Goal: Transaction & Acquisition: Download file/media

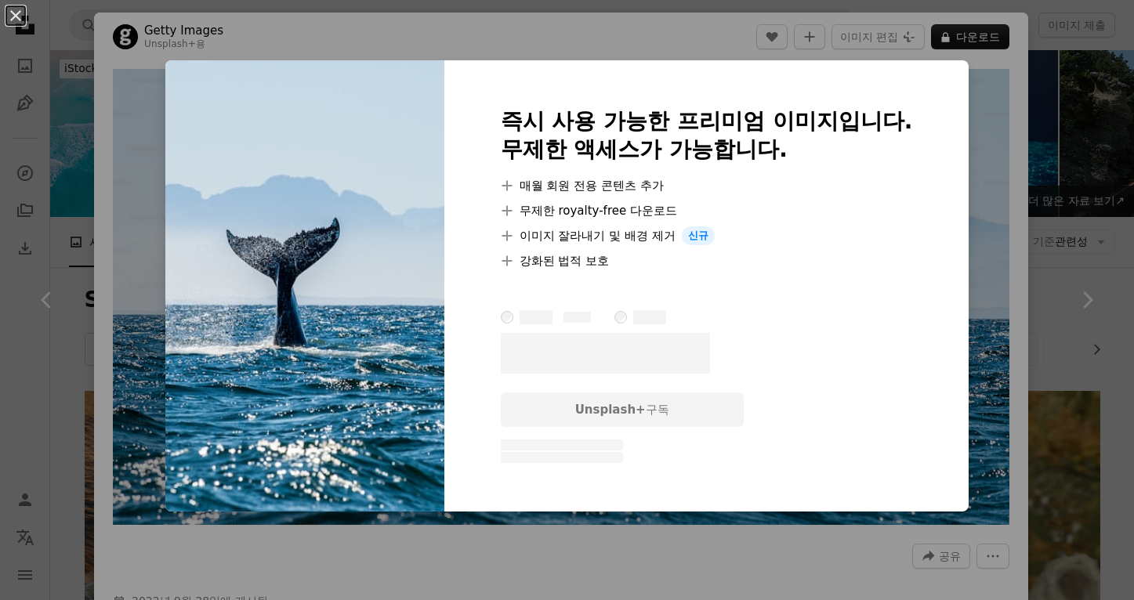
scroll to position [2989, 0]
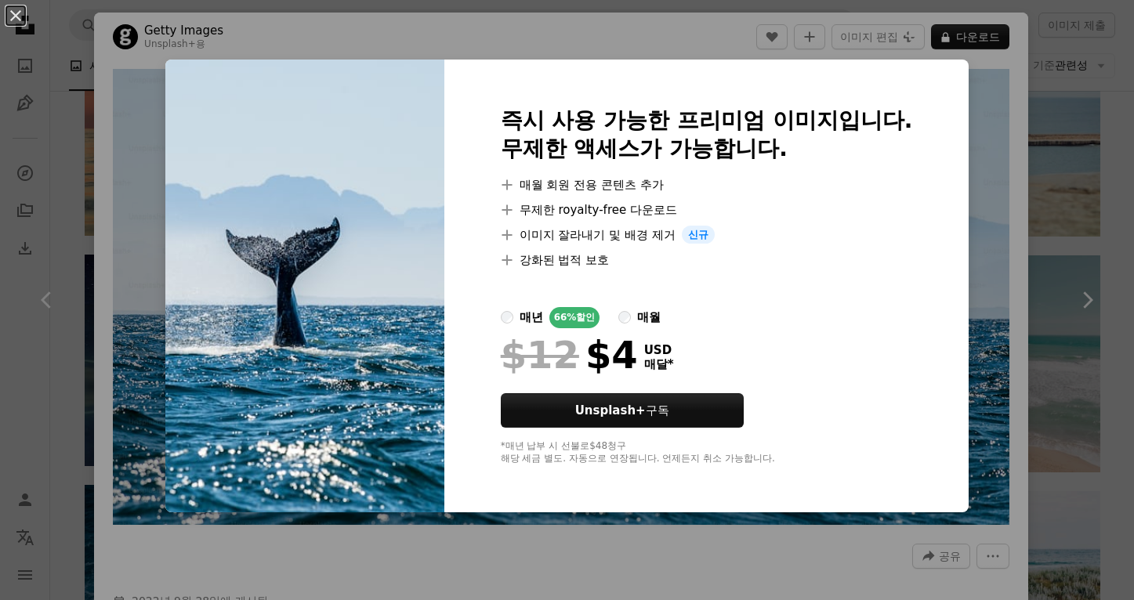
click at [1079, 78] on div "An X shape 즉시 사용 가능한 프리미엄 이미지입니다. 무제한 액세스가 가능합니다. A plus sign 매월 회원 전용 콘텐츠 추가 A…" at bounding box center [567, 300] width 1134 height 600
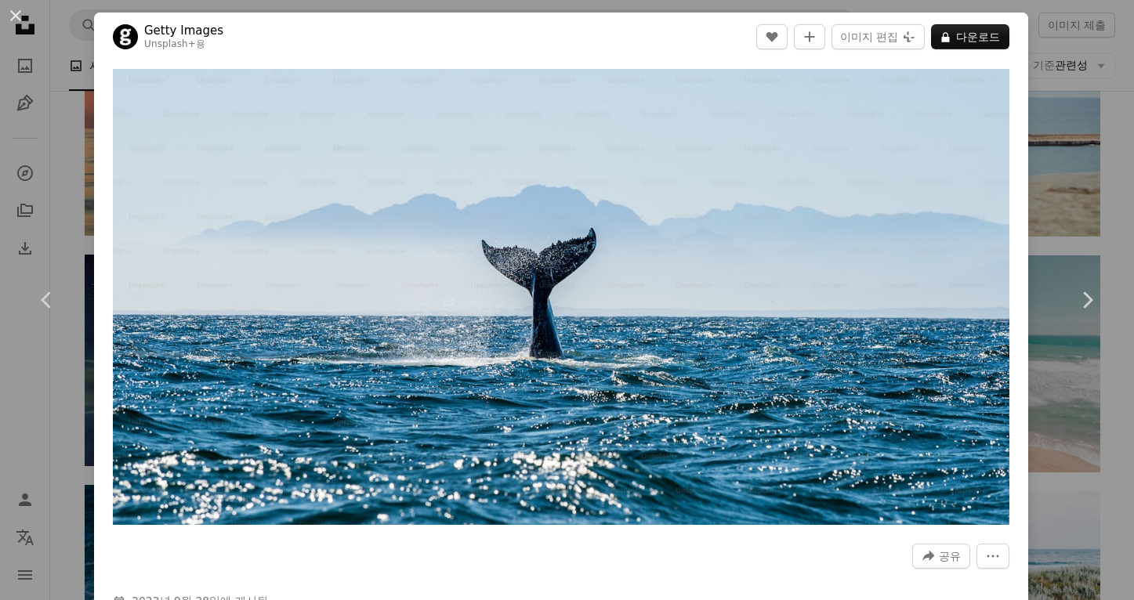
click at [1087, 42] on div "An X shape Chevron left Chevron right Getty Images Unsplash+ 용 A heart A plus s…" at bounding box center [567, 300] width 1134 height 600
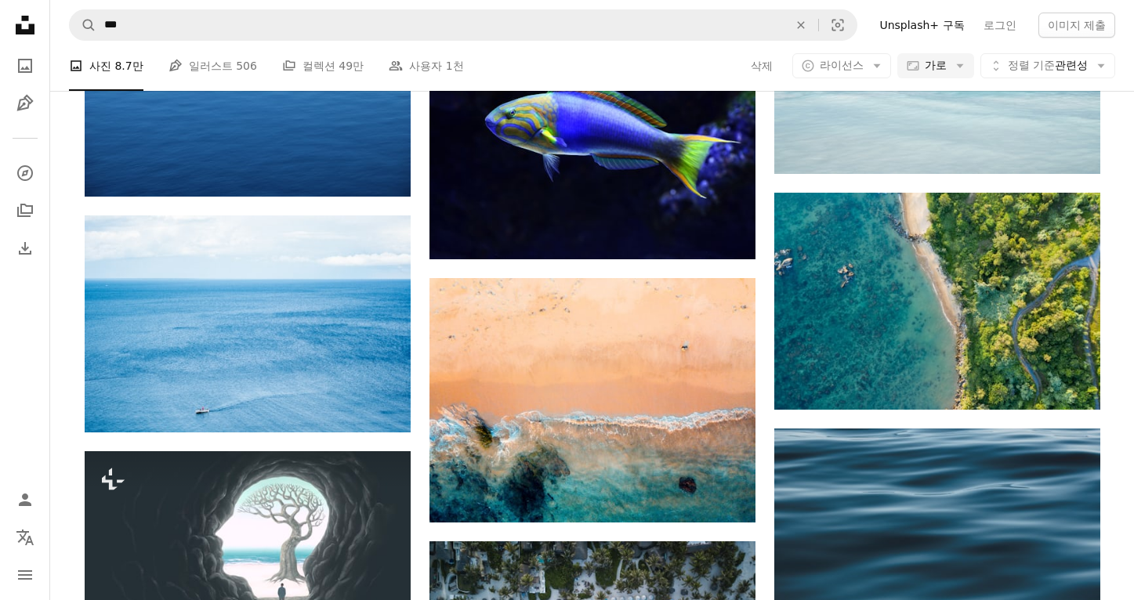
scroll to position [7035, 0]
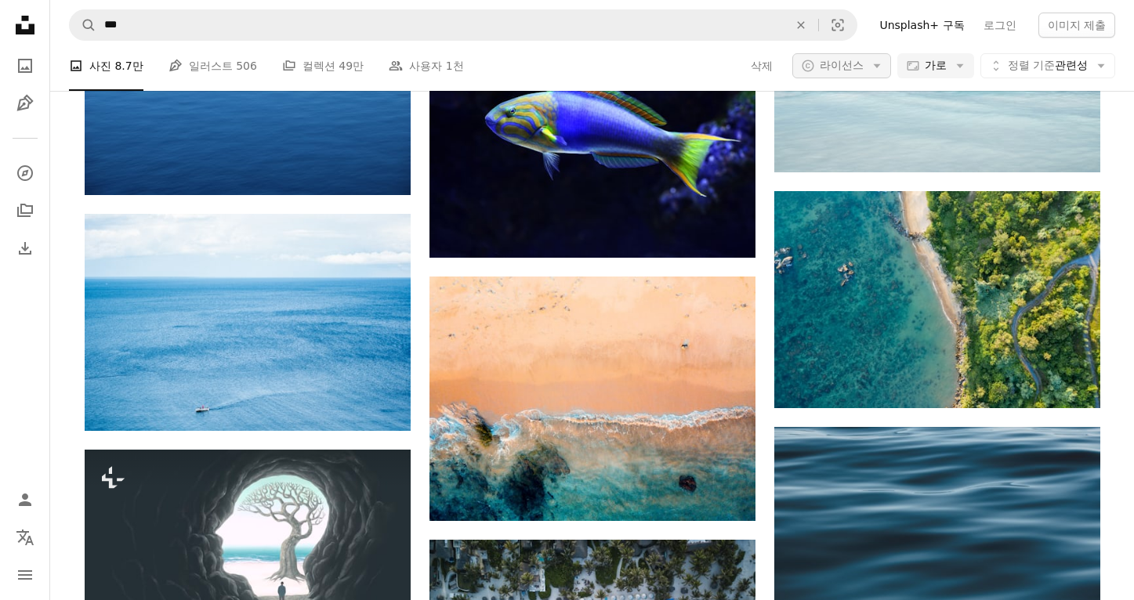
click at [884, 63] on icon "Arrow down" at bounding box center [877, 66] width 14 height 14
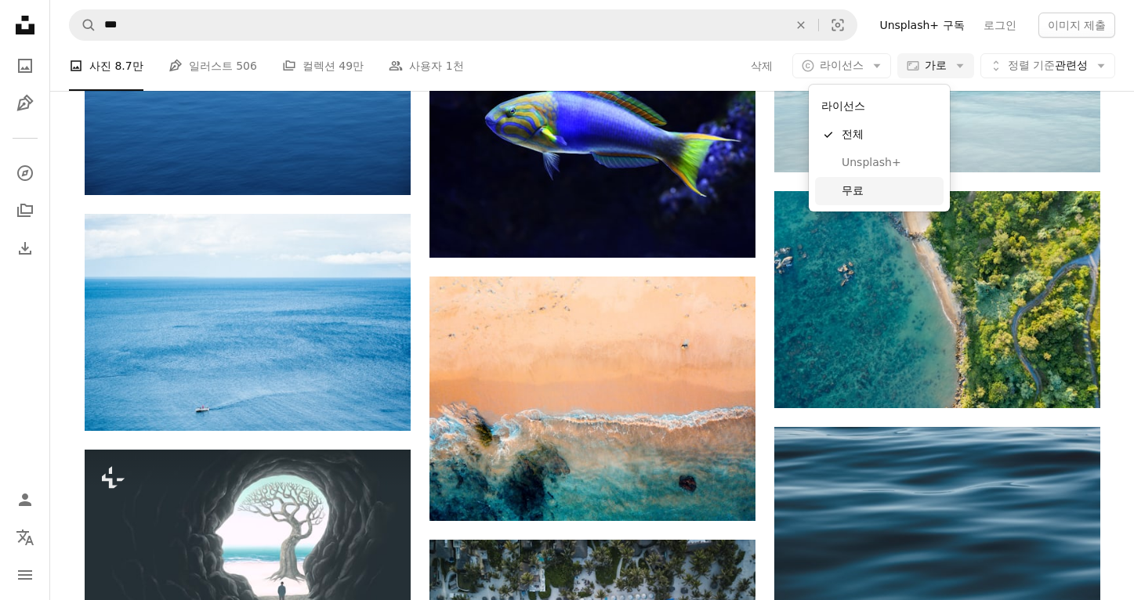
click at [884, 191] on span "무료" at bounding box center [889, 191] width 96 height 16
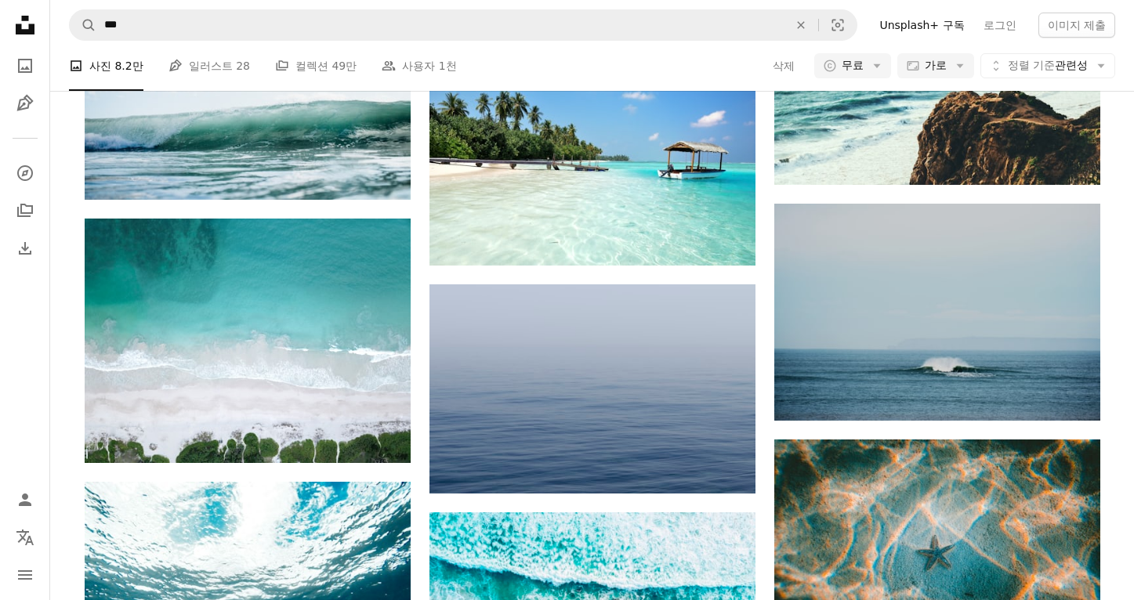
scroll to position [9890, 0]
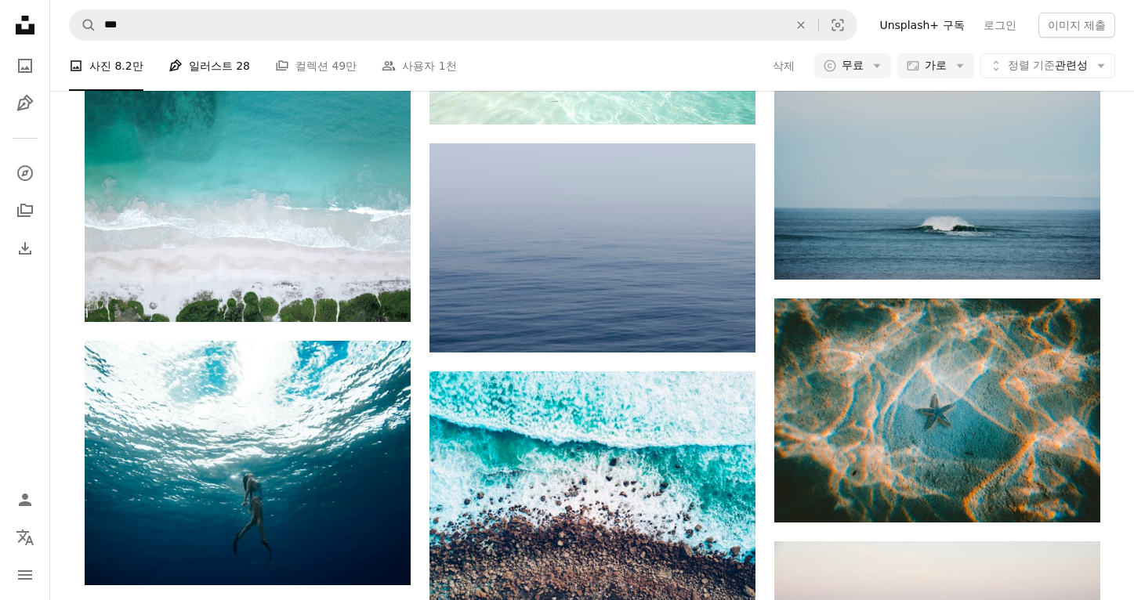
click at [236, 69] on span "28" at bounding box center [243, 65] width 14 height 17
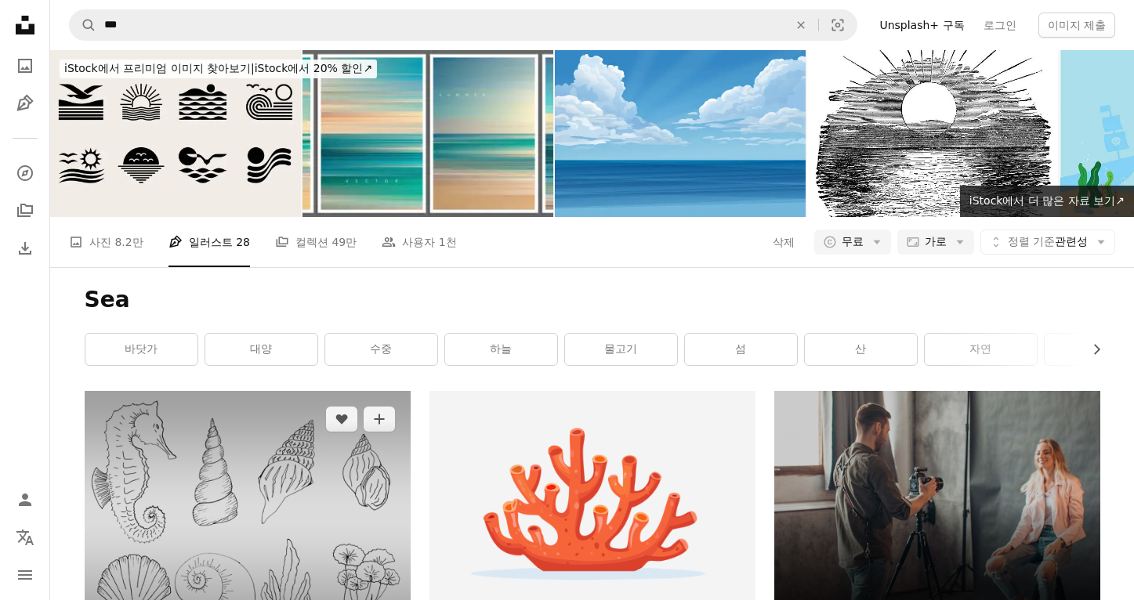
click at [313, 391] on img at bounding box center [248, 518] width 326 height 254
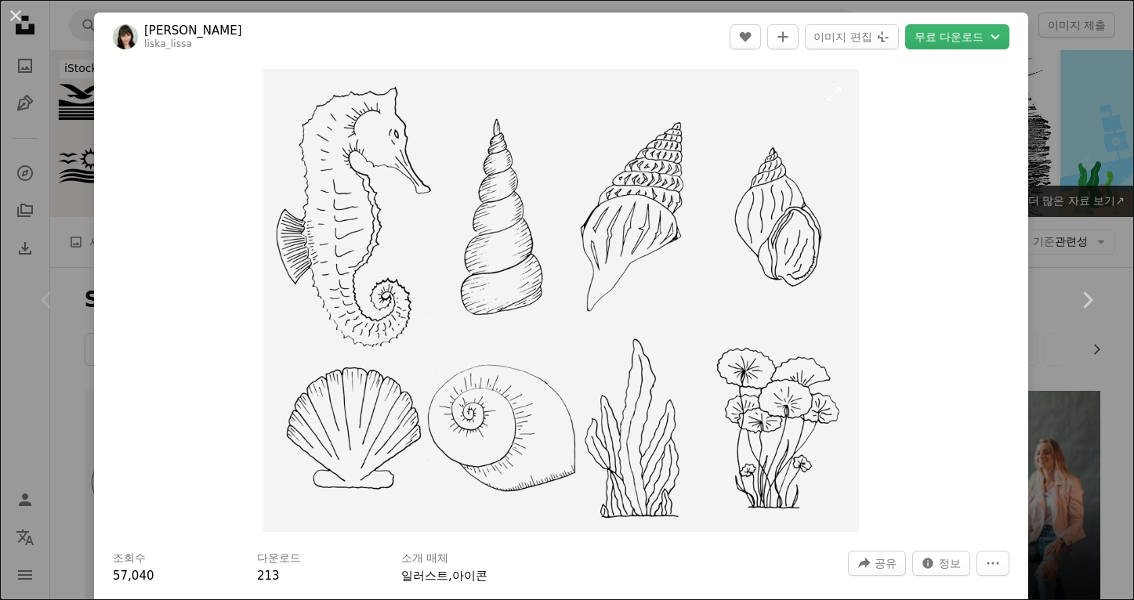
click at [540, 286] on img "이 이미지 확대" at bounding box center [560, 300] width 595 height 463
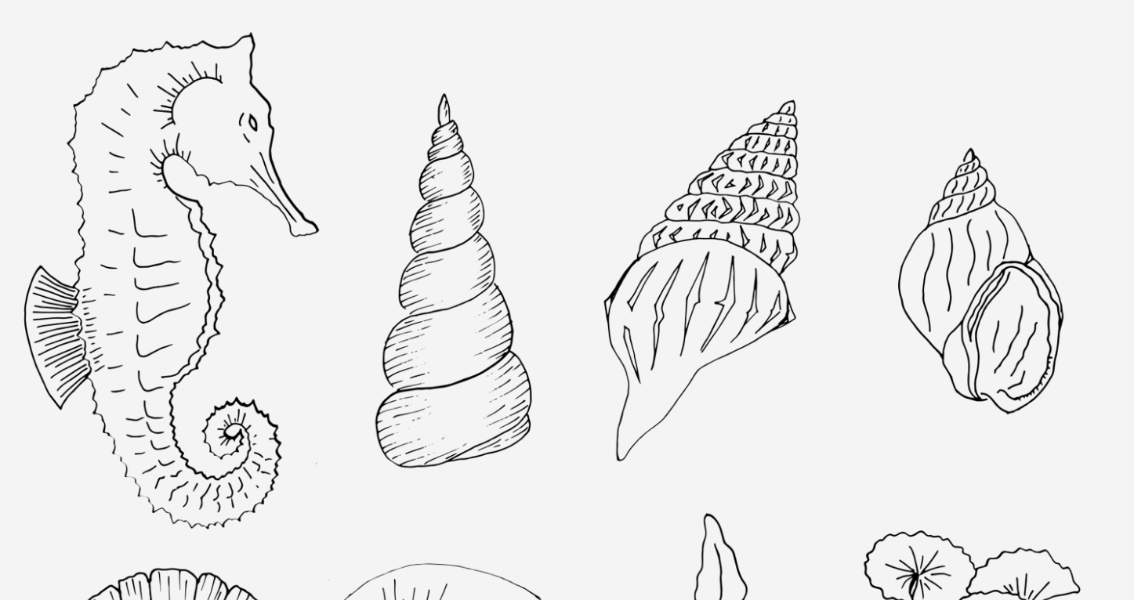
scroll to position [141, 0]
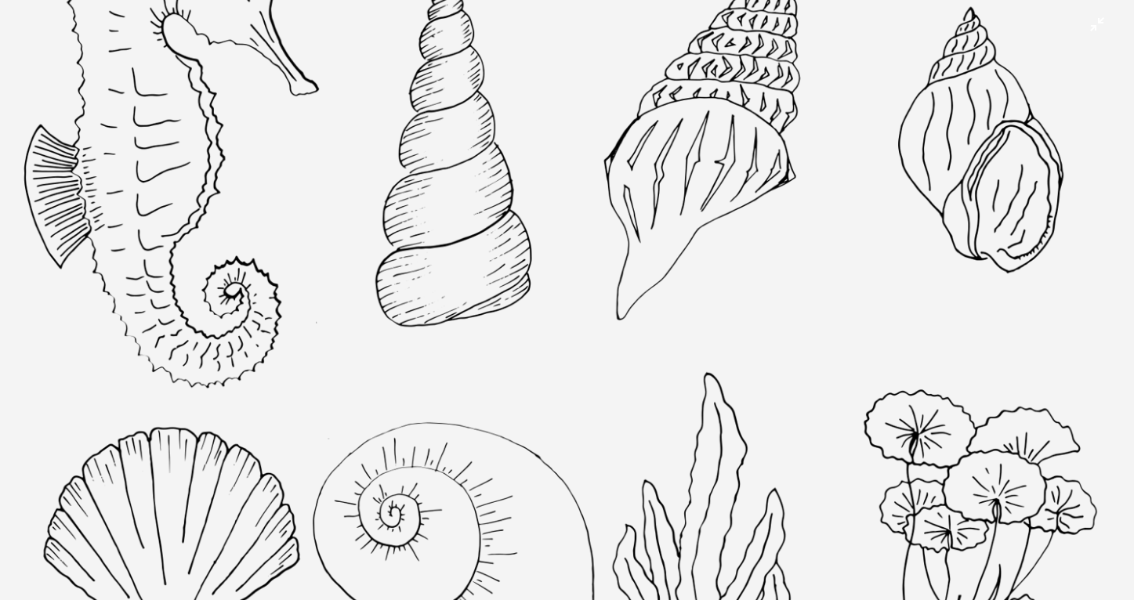
click at [566, 247] on img "이 이미지 축소" at bounding box center [566, 299] width 1135 height 883
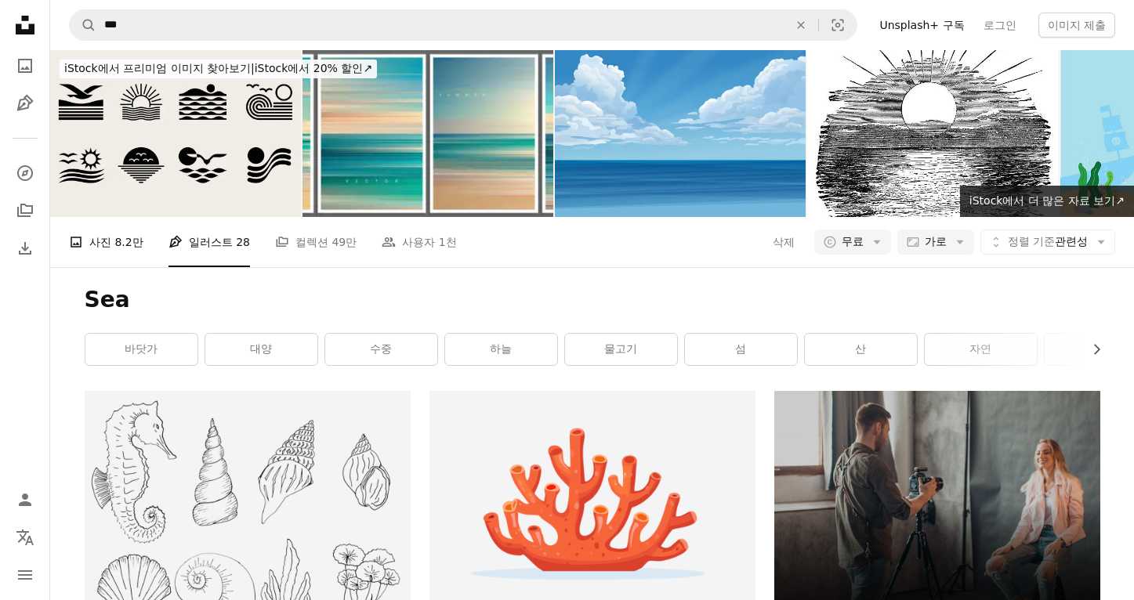
click at [116, 217] on link "A photo 사진 8.2만" at bounding box center [106, 242] width 74 height 50
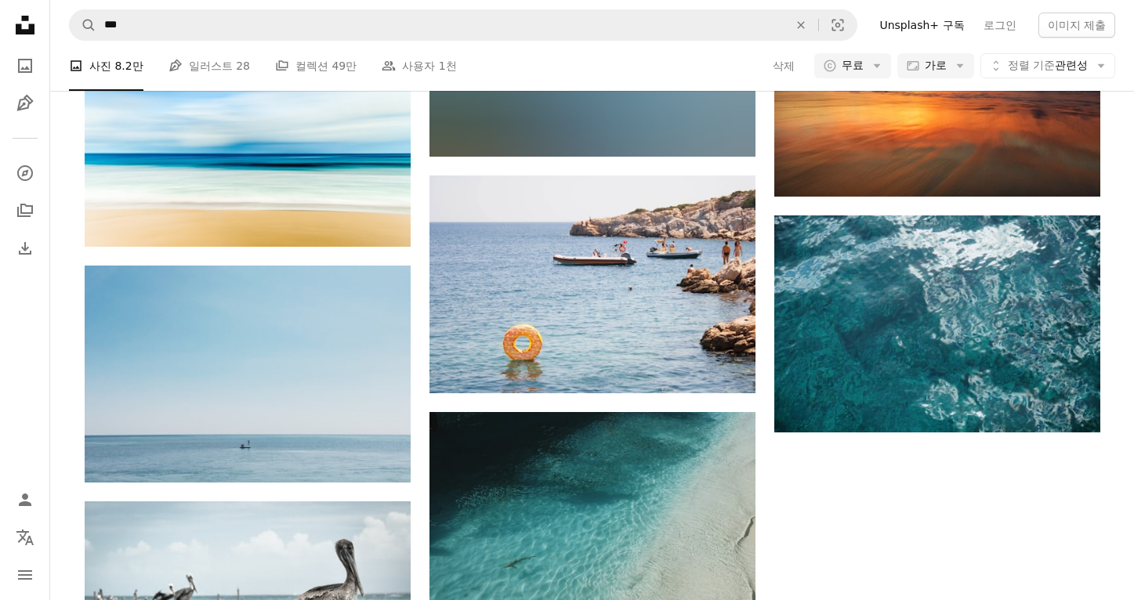
scroll to position [13091, 0]
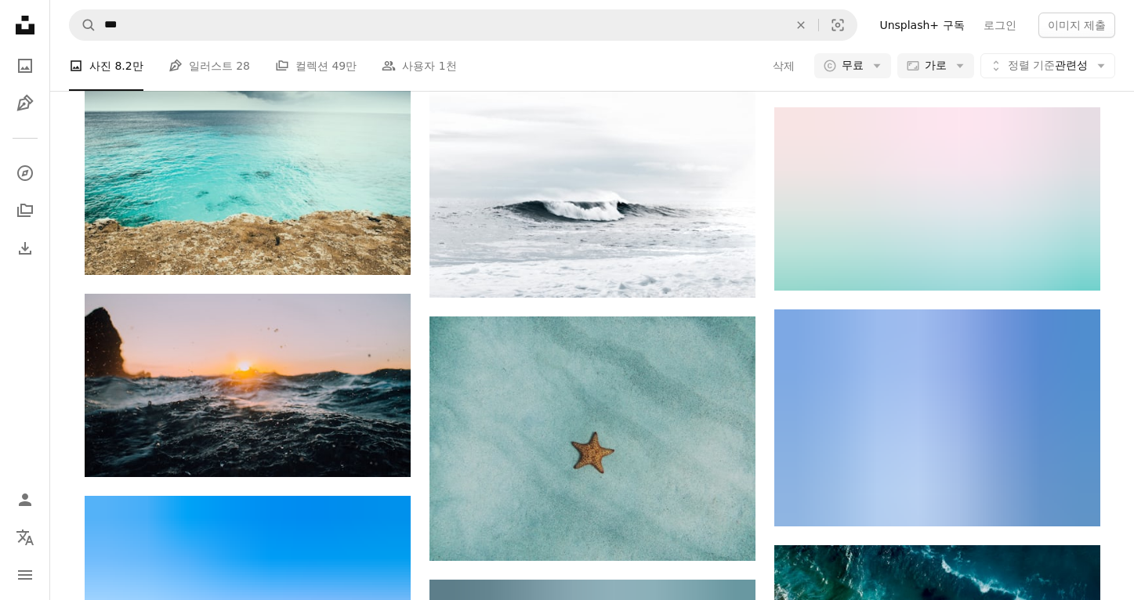
scroll to position [15624, 0]
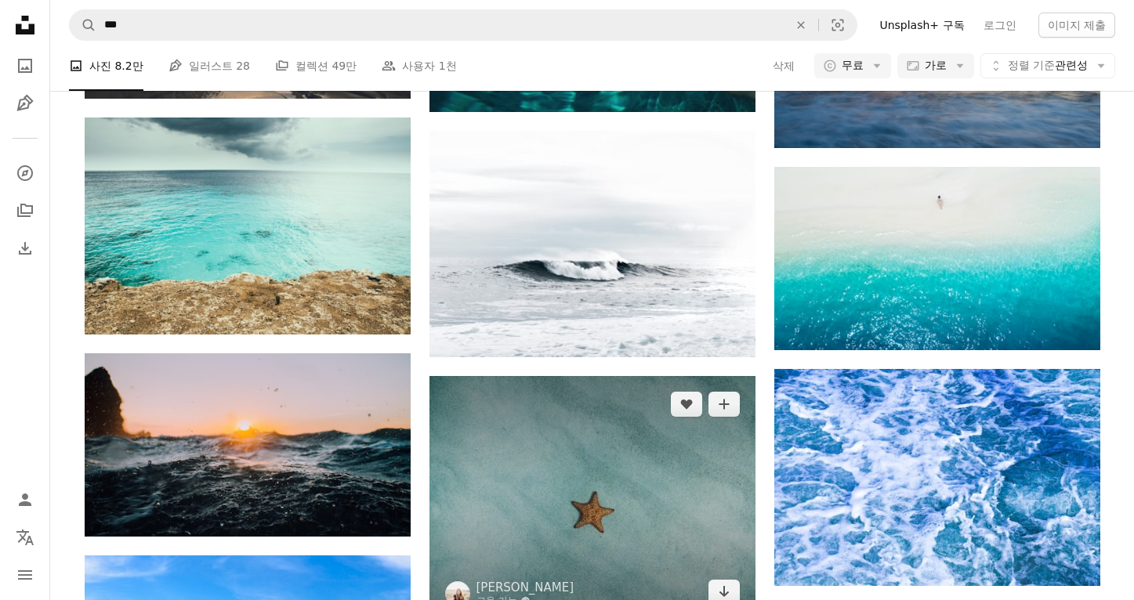
click at [608, 376] on img at bounding box center [592, 498] width 326 height 244
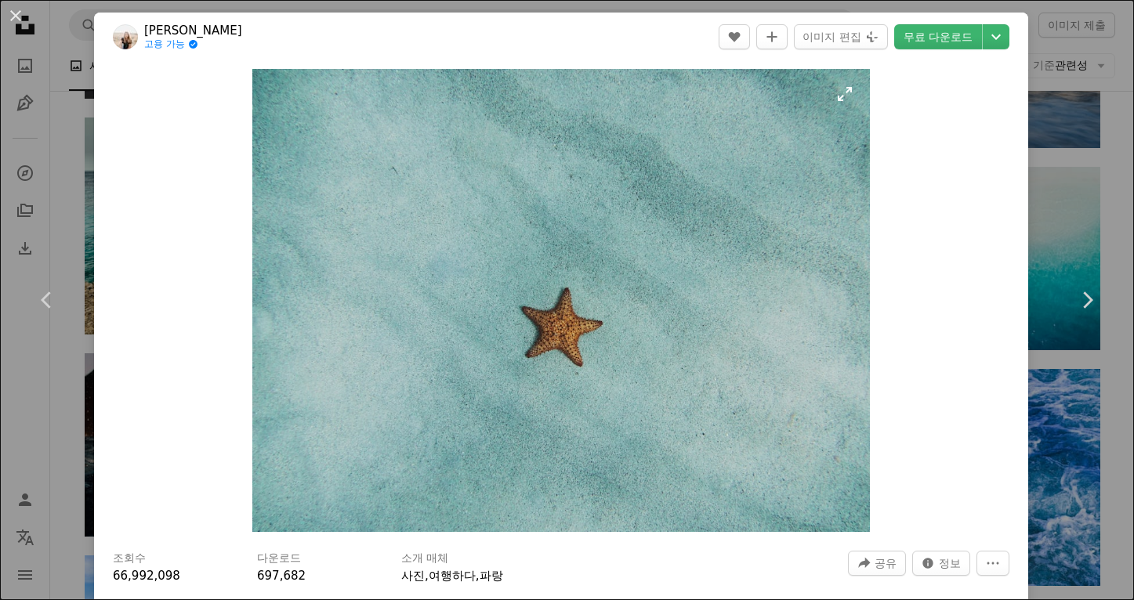
click at [648, 311] on img "이 이미지 확대" at bounding box center [560, 300] width 617 height 463
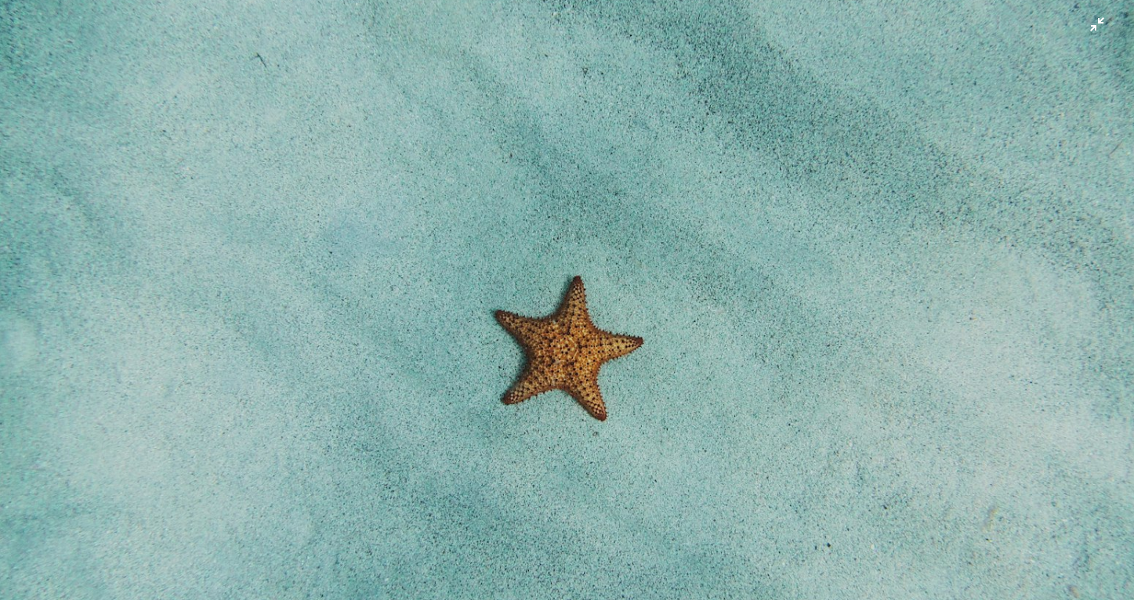
scroll to position [250, 0]
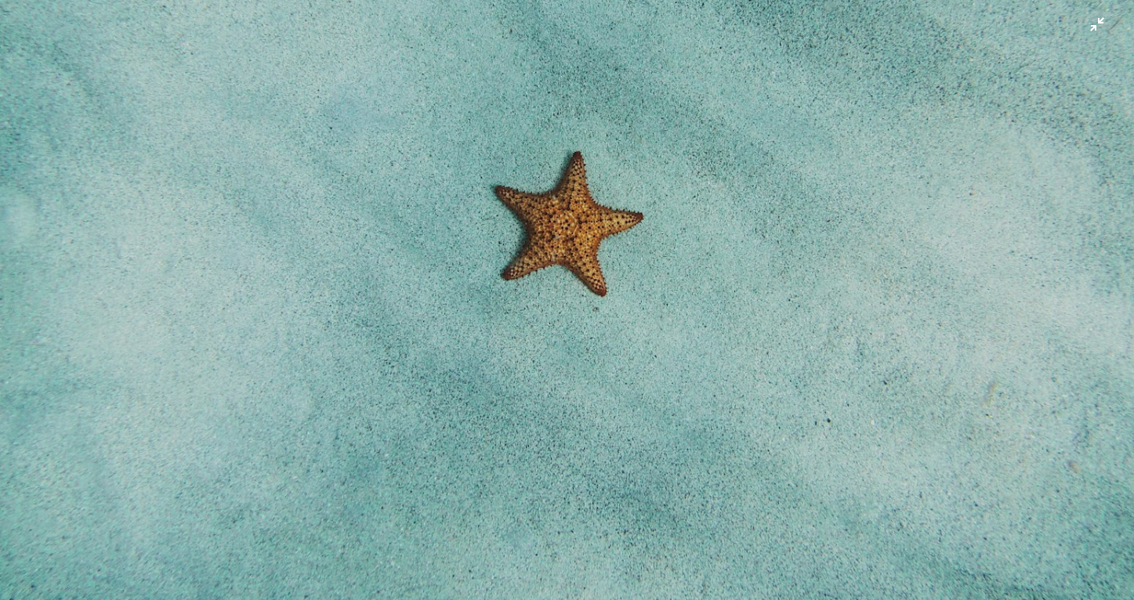
click at [672, 296] on img "이 이미지 축소" at bounding box center [566, 175] width 1135 height 852
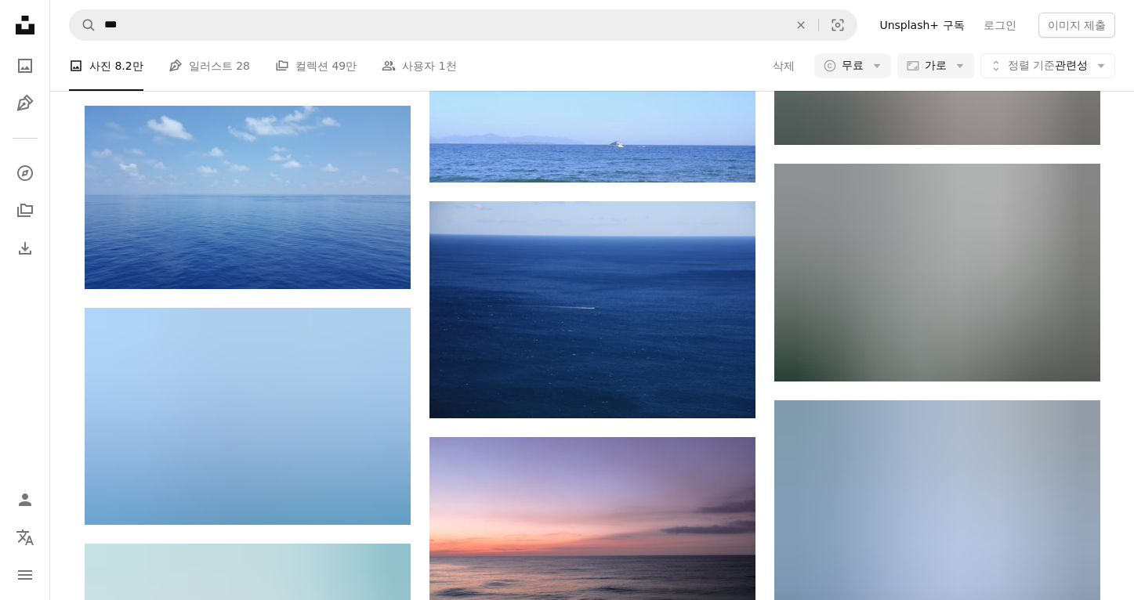
scroll to position [44983, 0]
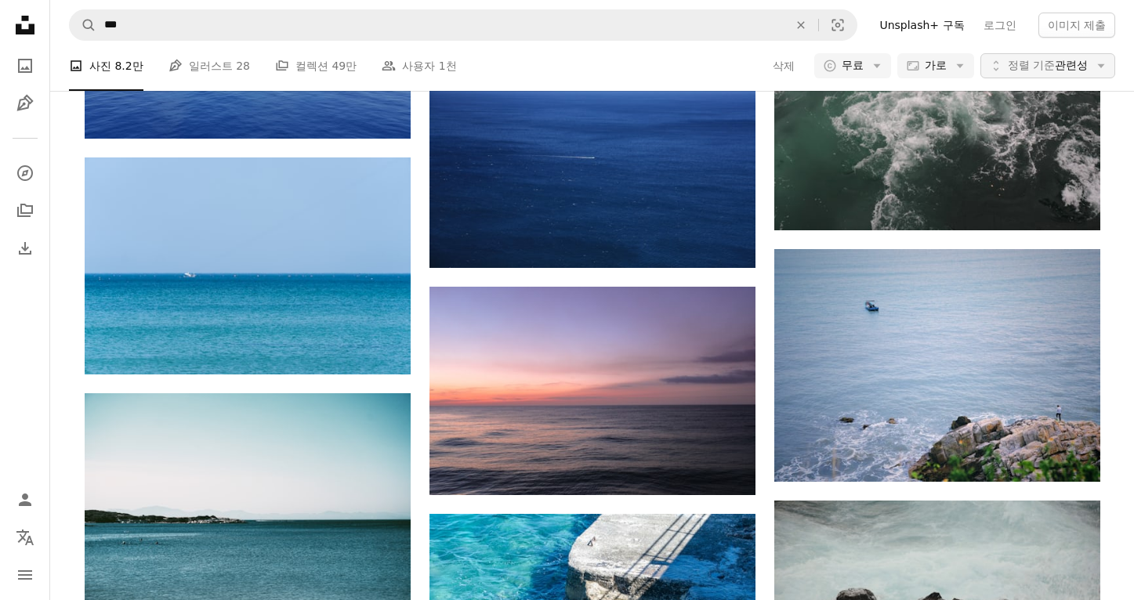
click at [1094, 60] on icon "Arrow down" at bounding box center [1101, 66] width 14 height 14
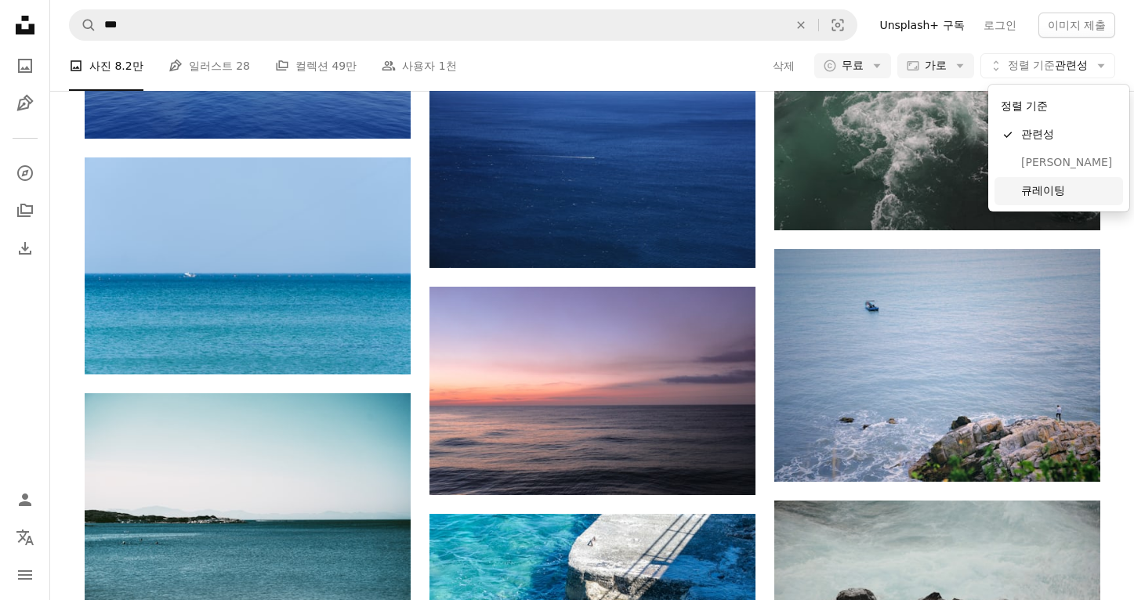
click at [1064, 181] on link "큐레이팅" at bounding box center [1058, 191] width 128 height 28
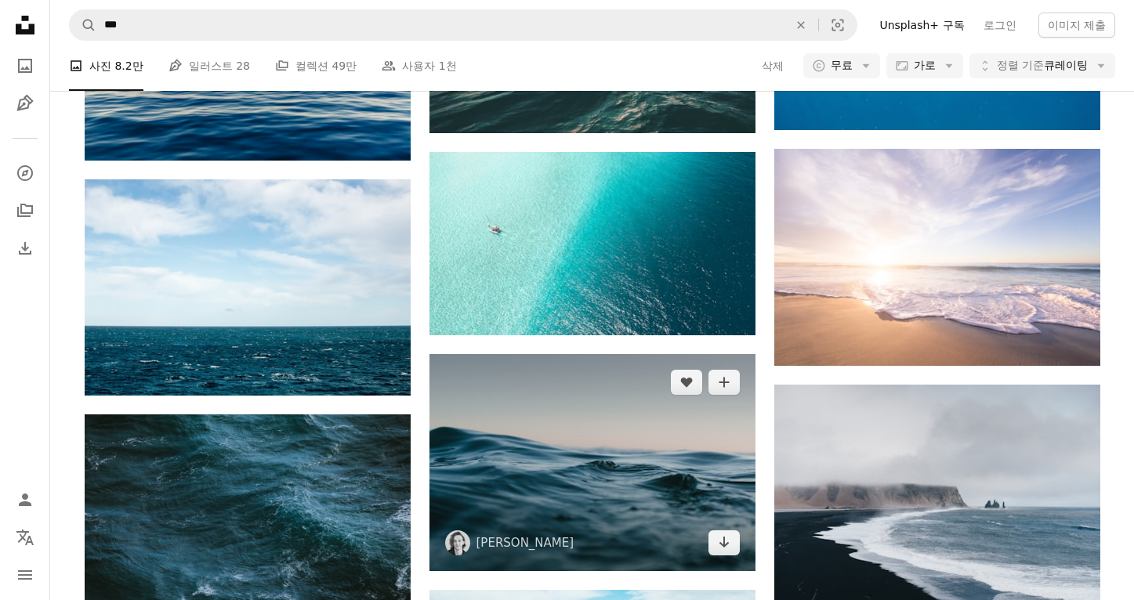
scroll to position [758, 0]
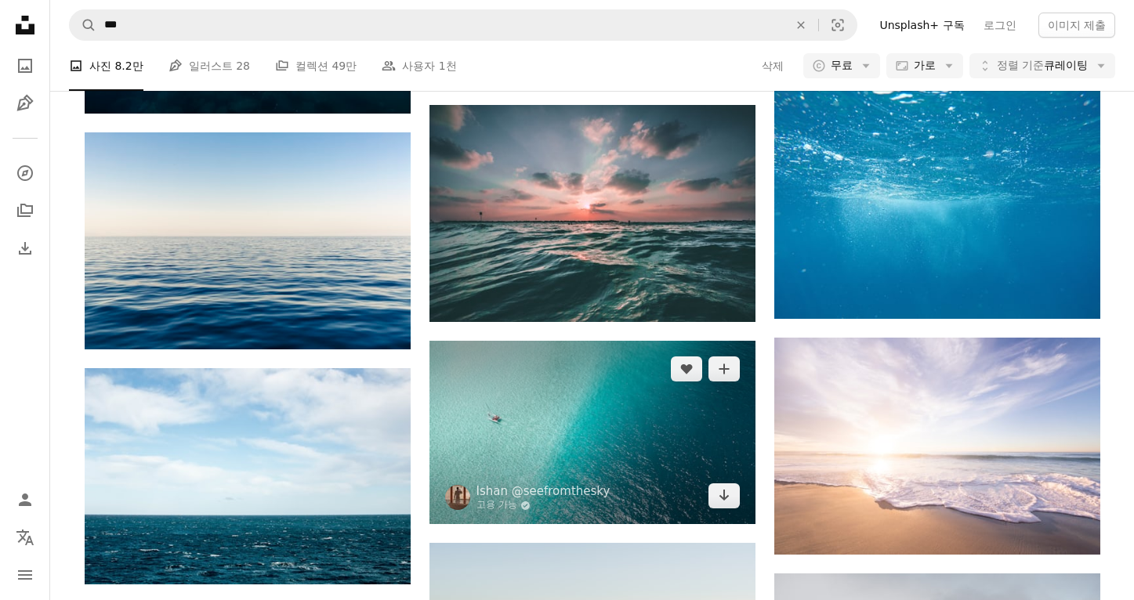
click at [611, 341] on img at bounding box center [592, 432] width 326 height 183
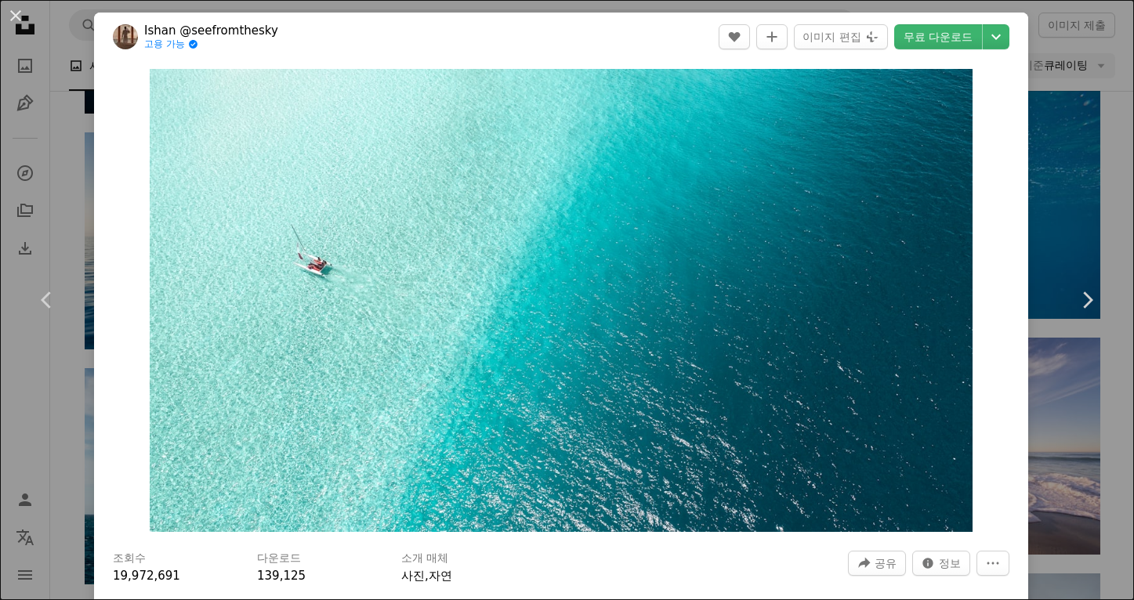
click at [1111, 198] on div "An X shape Chevron left Chevron right Ishan @seefromthesky 고용 가능 A checkmark in…" at bounding box center [567, 300] width 1134 height 600
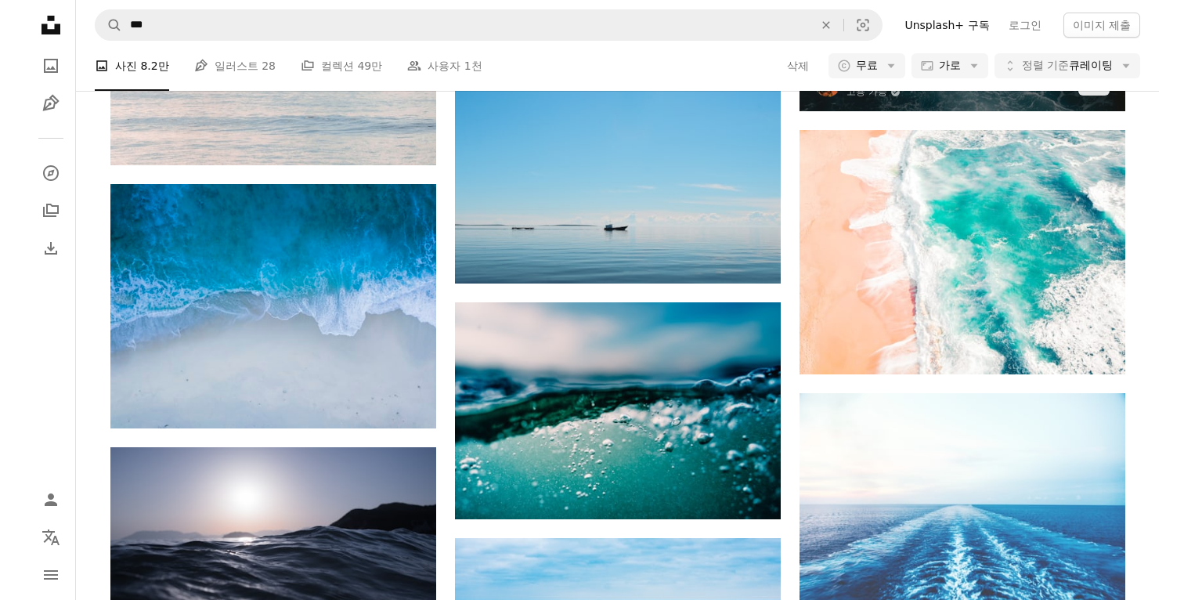
scroll to position [3049, 0]
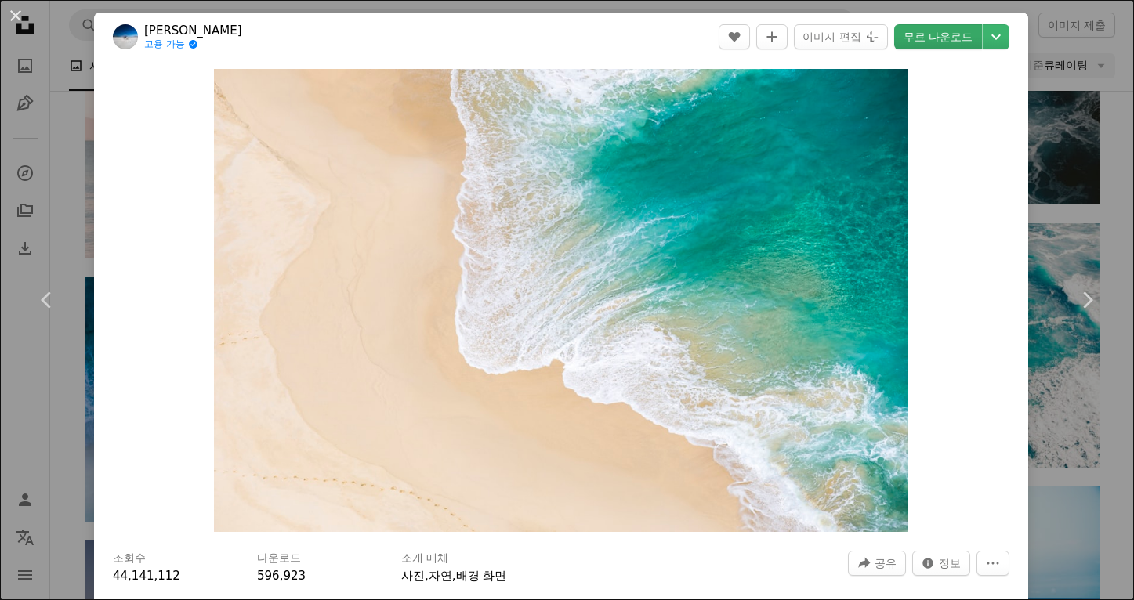
click at [926, 42] on link "무료 다운로드" at bounding box center [938, 36] width 88 height 25
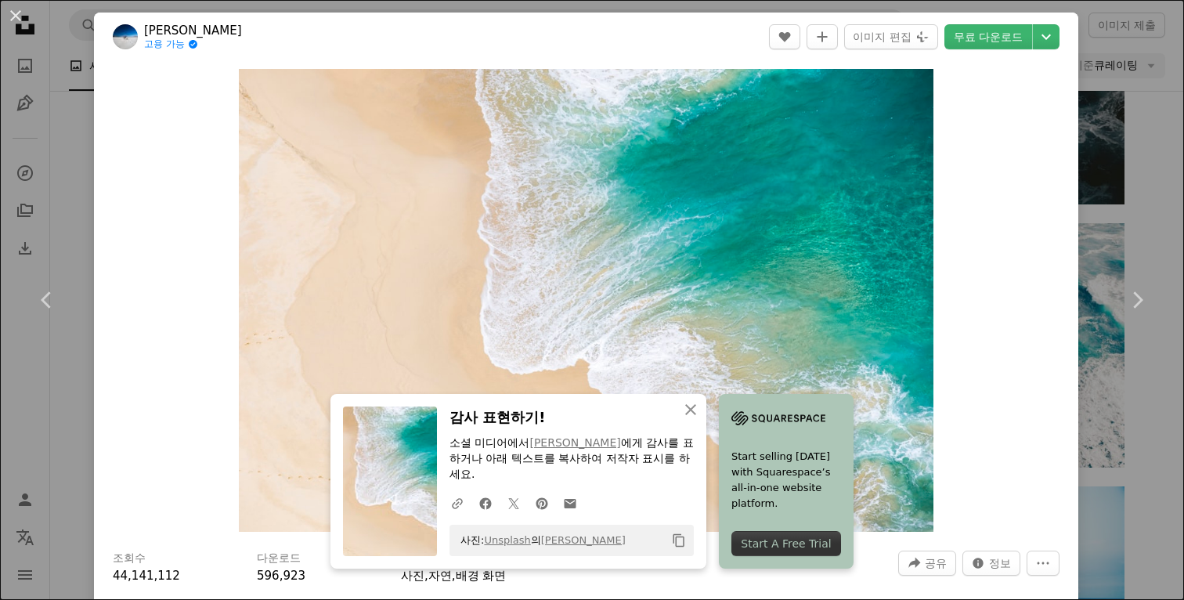
click at [1133, 150] on div "An X shape Chevron left Chevron right Reinis Birznieks 고용 가능 A checkmark inside…" at bounding box center [592, 300] width 1184 height 600
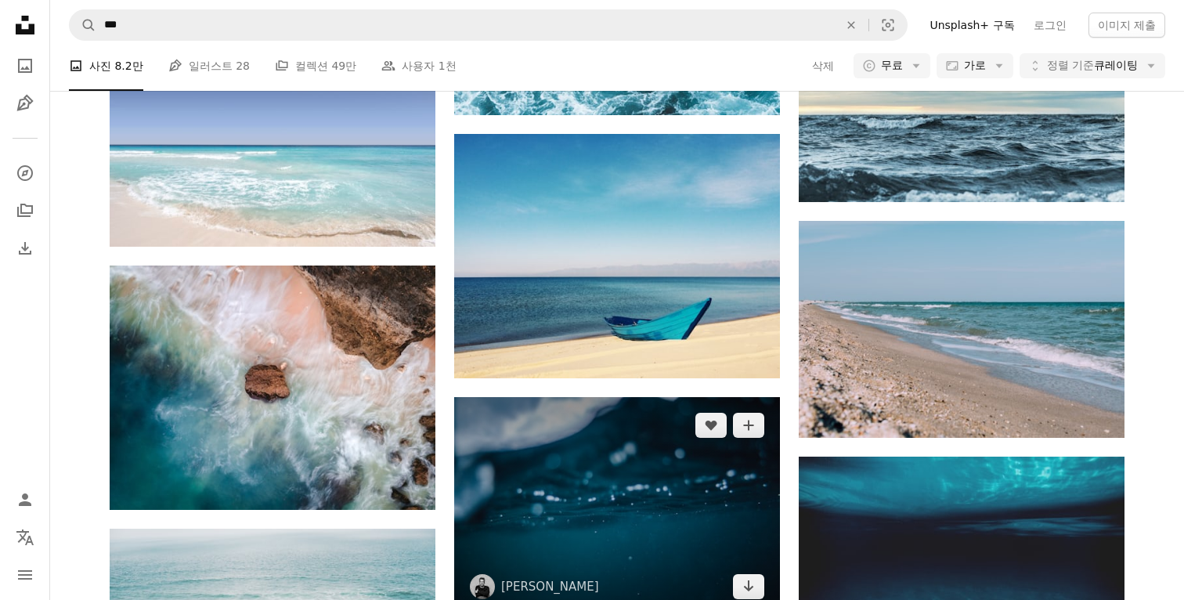
scroll to position [6381, 0]
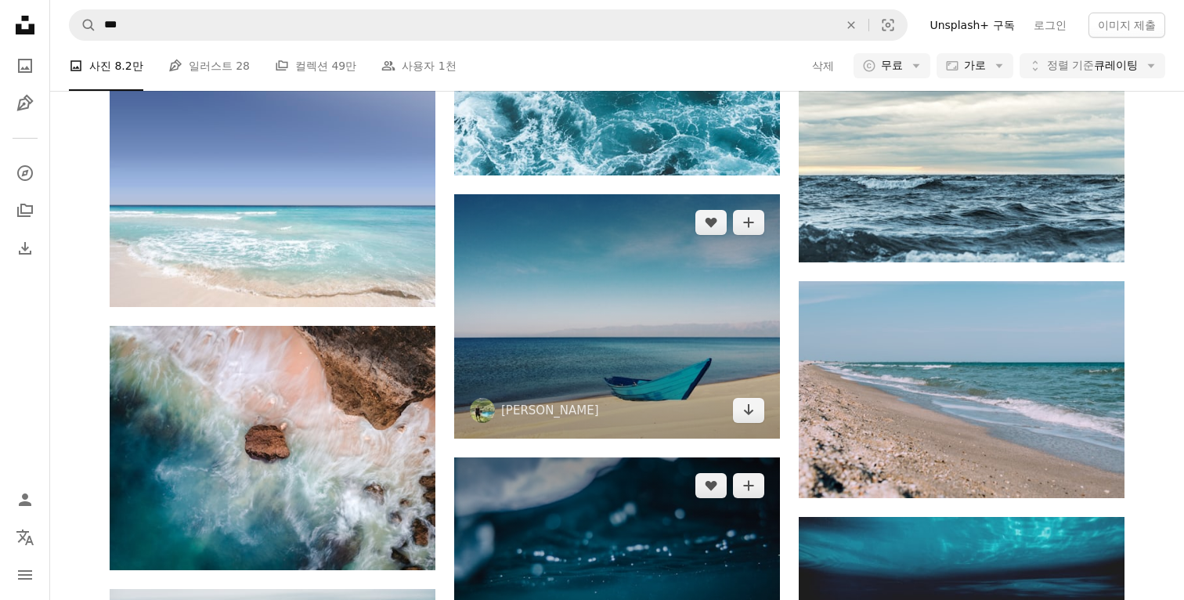
click at [656, 209] on img at bounding box center [617, 316] width 326 height 244
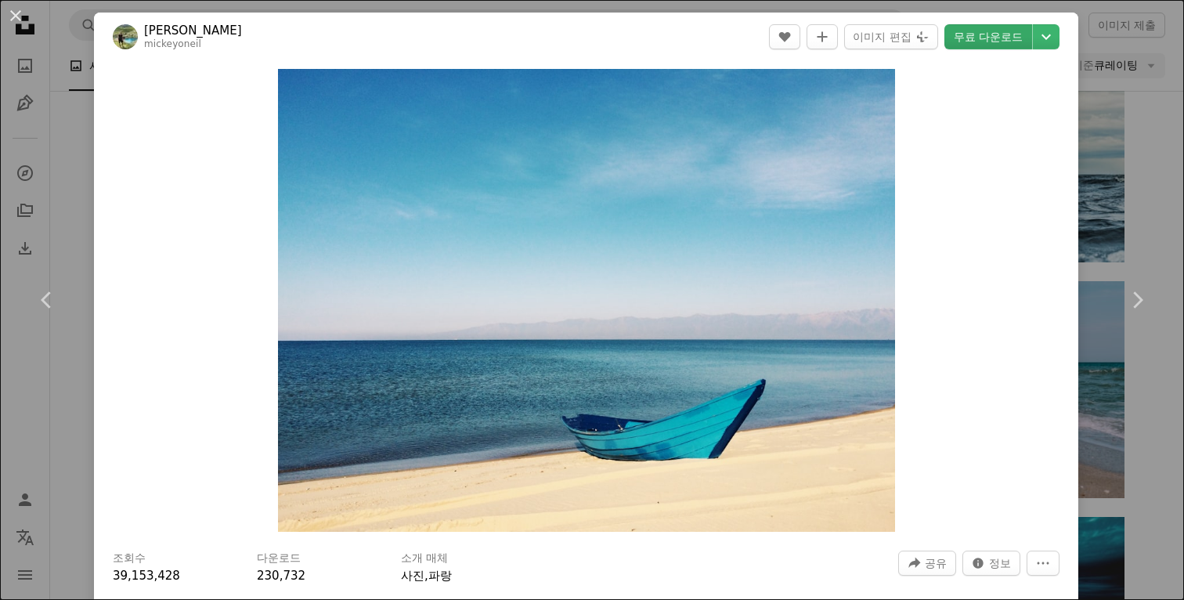
click at [988, 36] on link "무료 다운로드" at bounding box center [989, 36] width 88 height 25
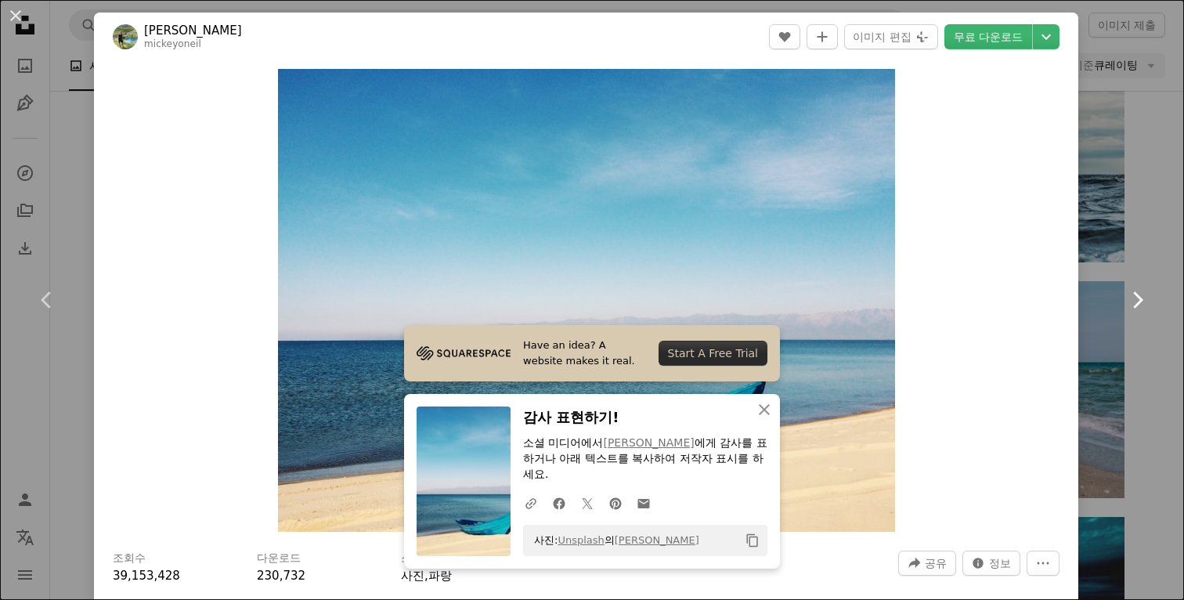
click at [1133, 249] on link "Chevron right" at bounding box center [1137, 300] width 94 height 150
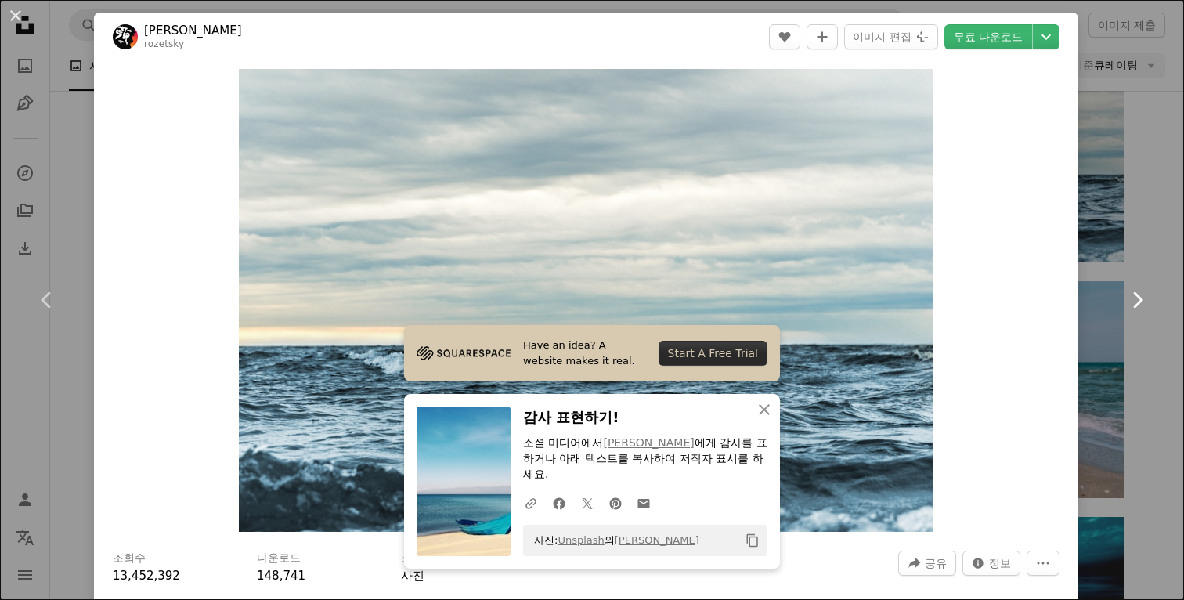
click at [1133, 233] on link "Chevron right" at bounding box center [1137, 300] width 94 height 150
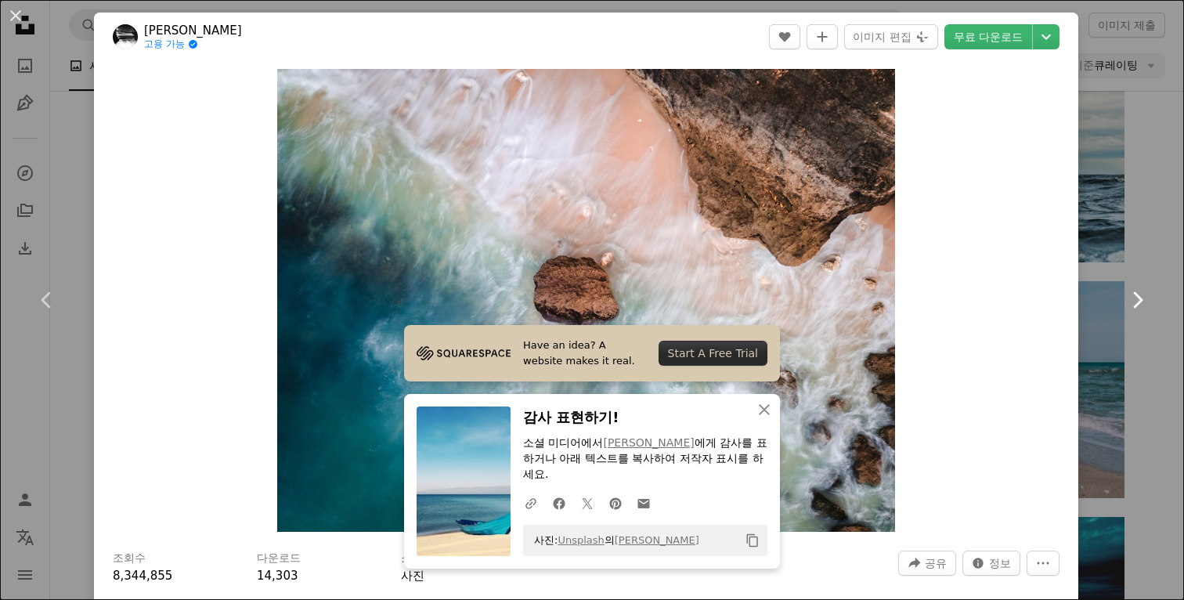
click at [1133, 232] on link "Chevron right" at bounding box center [1137, 300] width 94 height 150
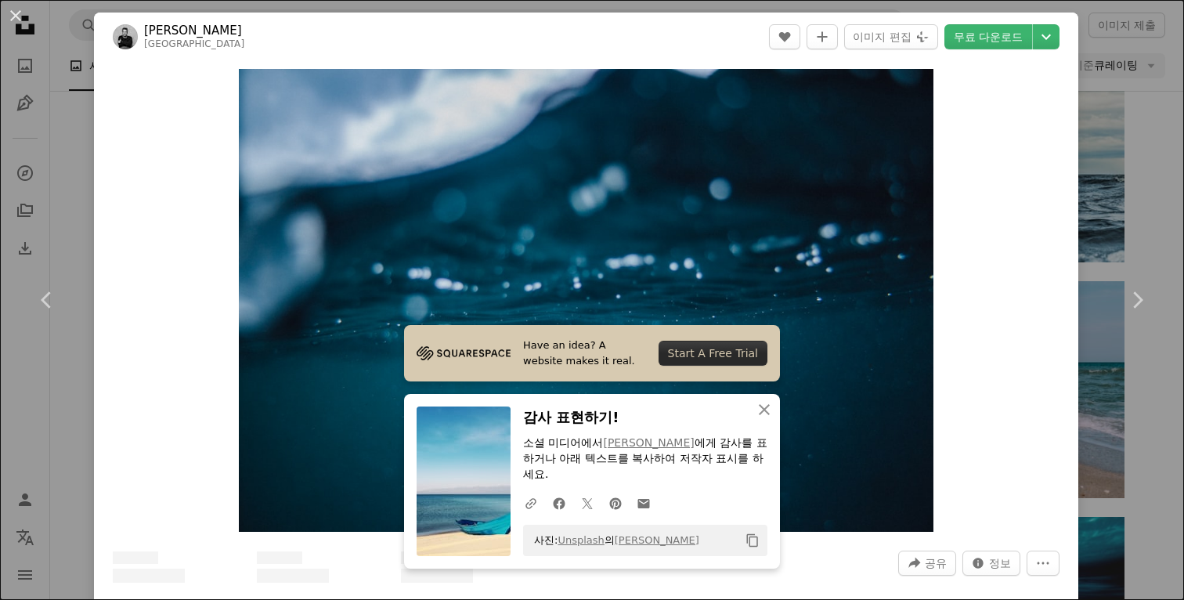
click at [1133, 172] on div "An X shape Chevron left Chevron right [PERSON_NAME] timmarshall A heart A plus …" at bounding box center [592, 300] width 1184 height 600
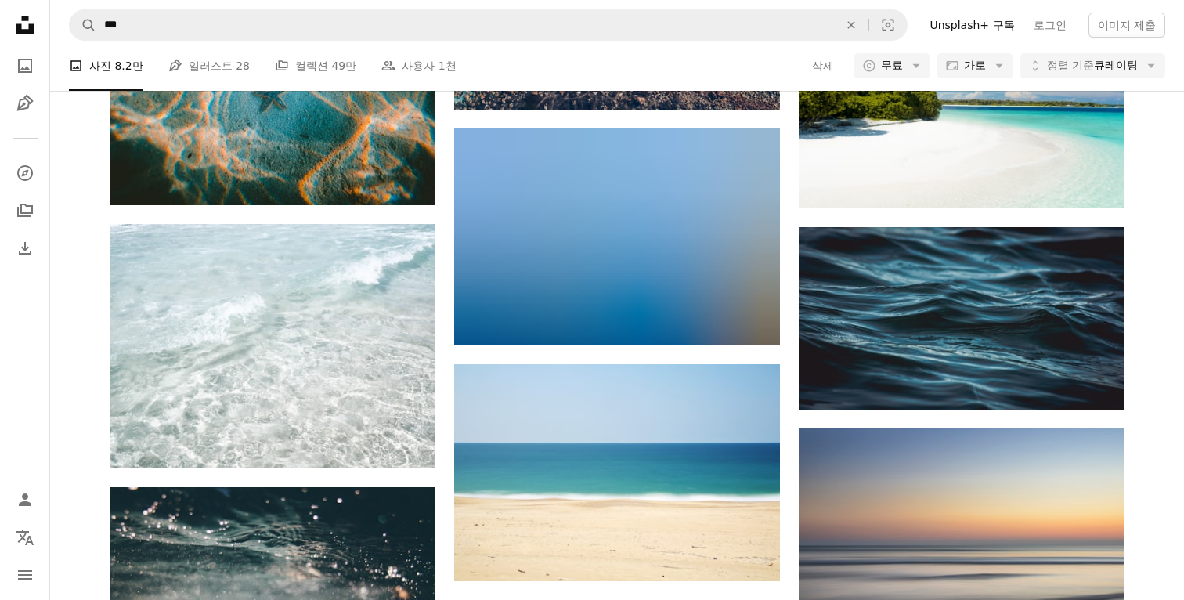
scroll to position [8485, 0]
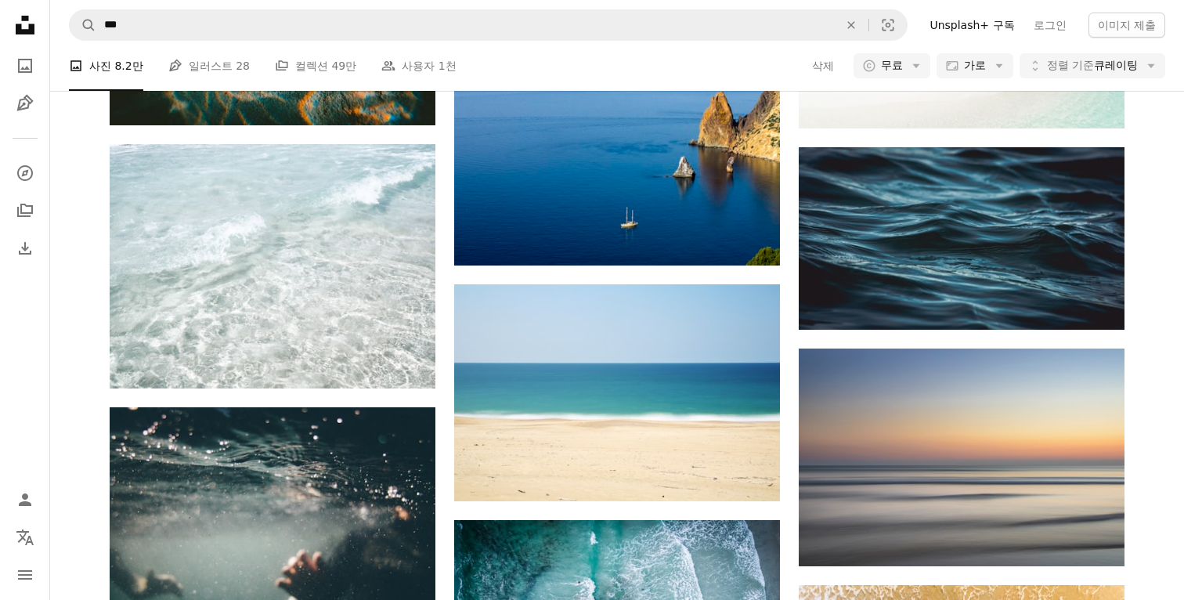
click at [24, 14] on icon "Unsplash logo Unsplash 홈" at bounding box center [24, 24] width 31 height 31
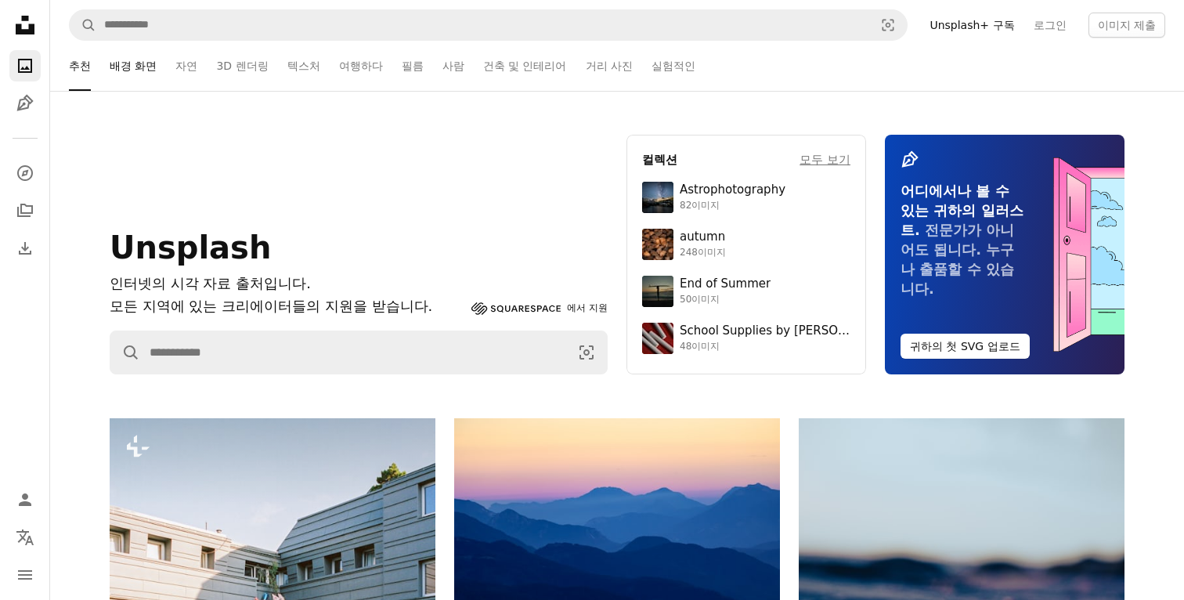
click at [135, 68] on link "배경 화면" at bounding box center [133, 66] width 47 height 50
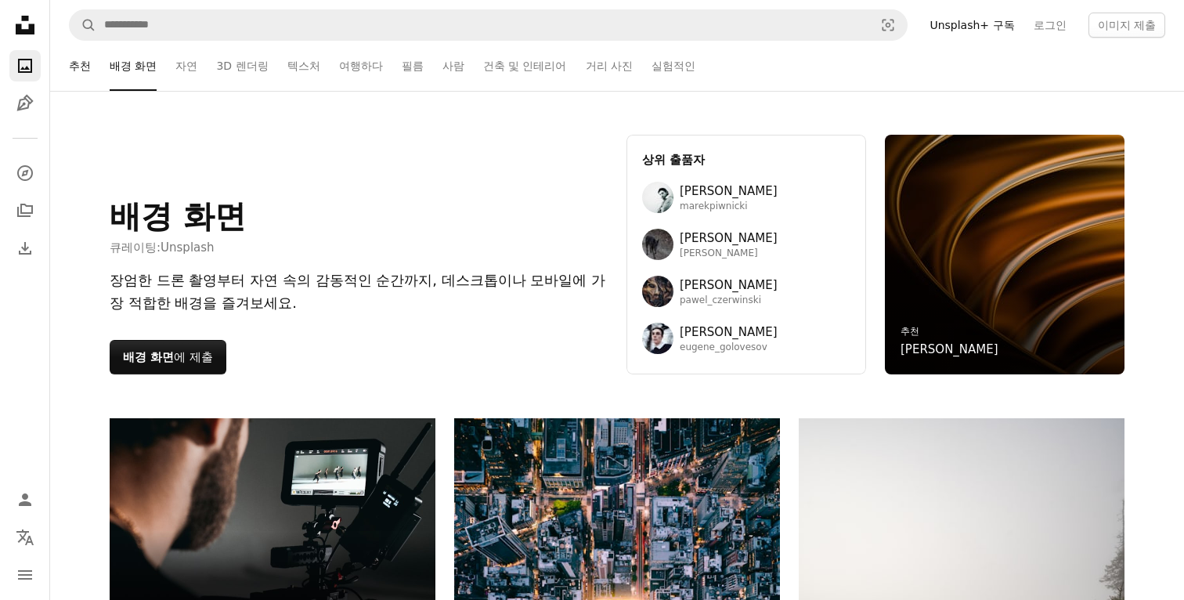
click at [86, 65] on link "추천" at bounding box center [80, 66] width 22 height 50
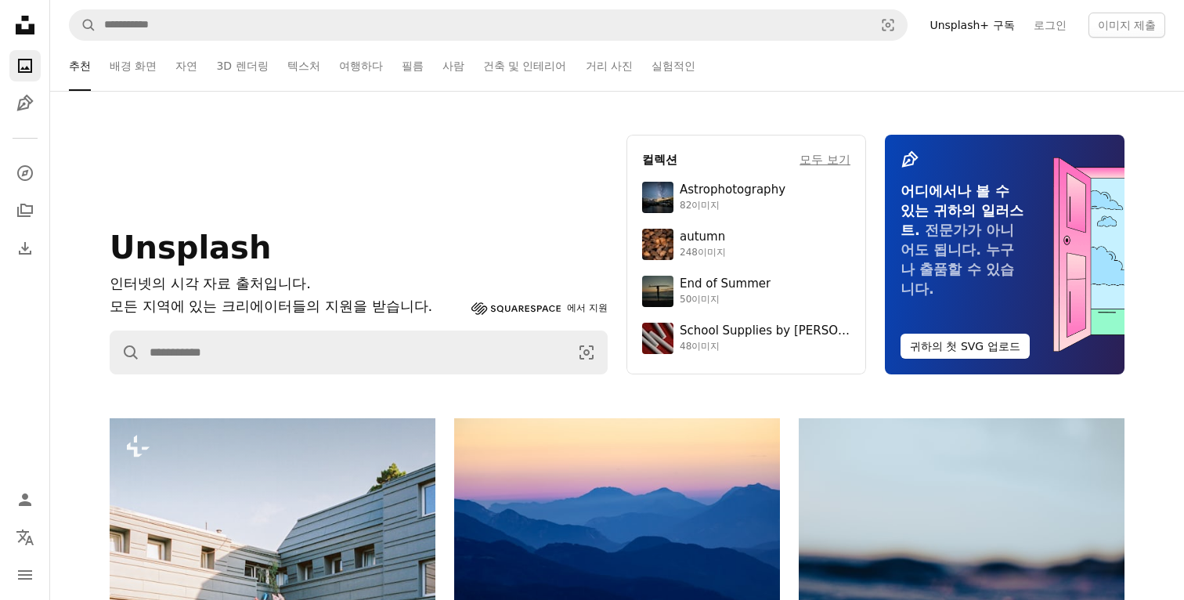
click at [16, 16] on icon "Unsplash logo Unsplash 홈" at bounding box center [24, 24] width 31 height 31
click at [26, 21] on icon "Unsplash logo Unsplash 홈" at bounding box center [24, 24] width 31 height 31
click at [22, 117] on link "Pen Tool" at bounding box center [24, 103] width 31 height 31
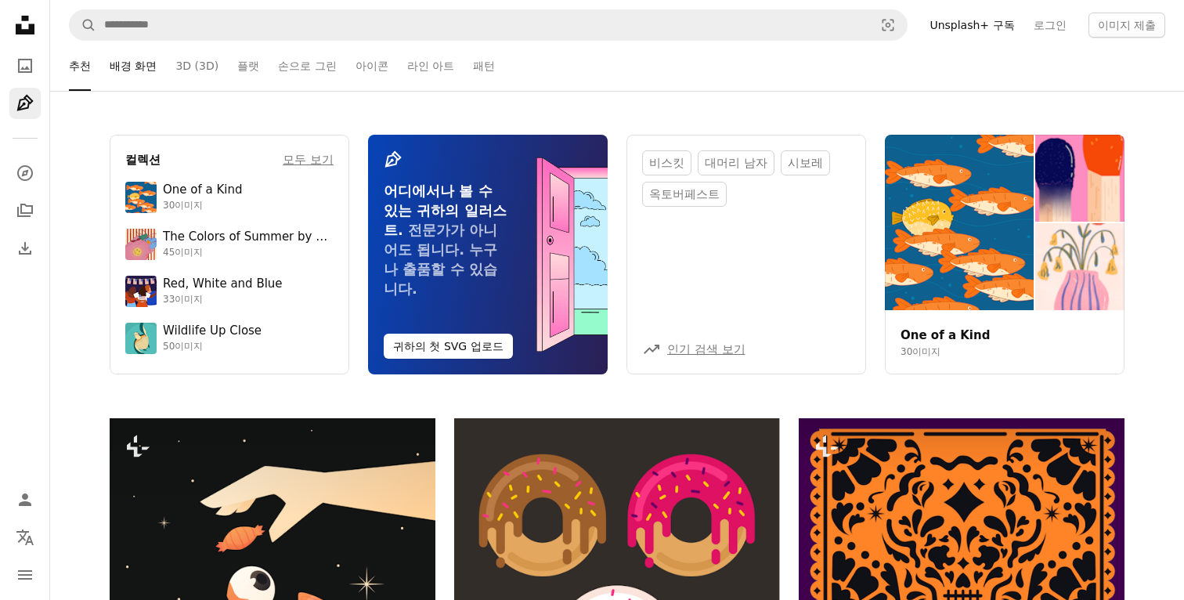
click at [134, 67] on link "배경 화면" at bounding box center [133, 66] width 47 height 50
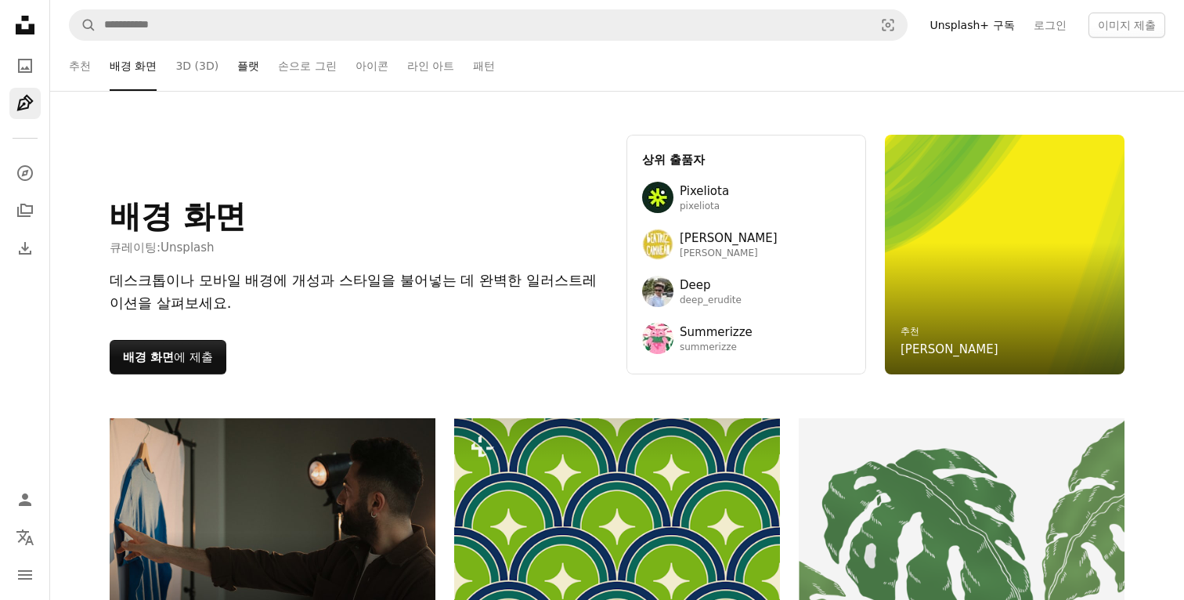
click at [237, 71] on link "플랫" at bounding box center [248, 66] width 22 height 50
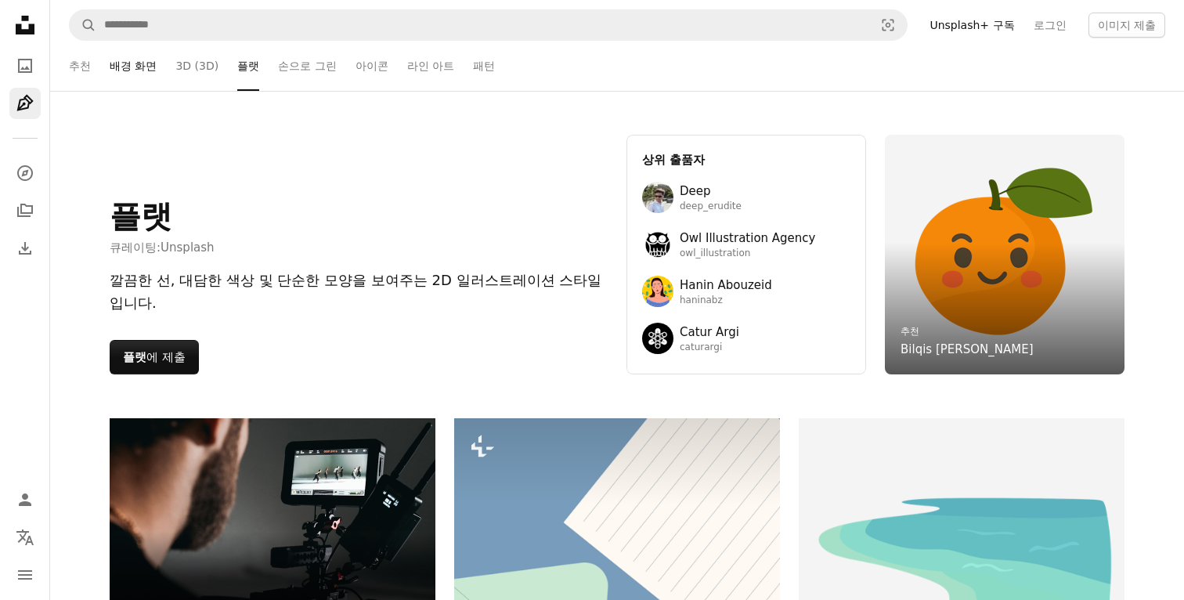
click at [146, 64] on link "배경 화면" at bounding box center [133, 66] width 47 height 50
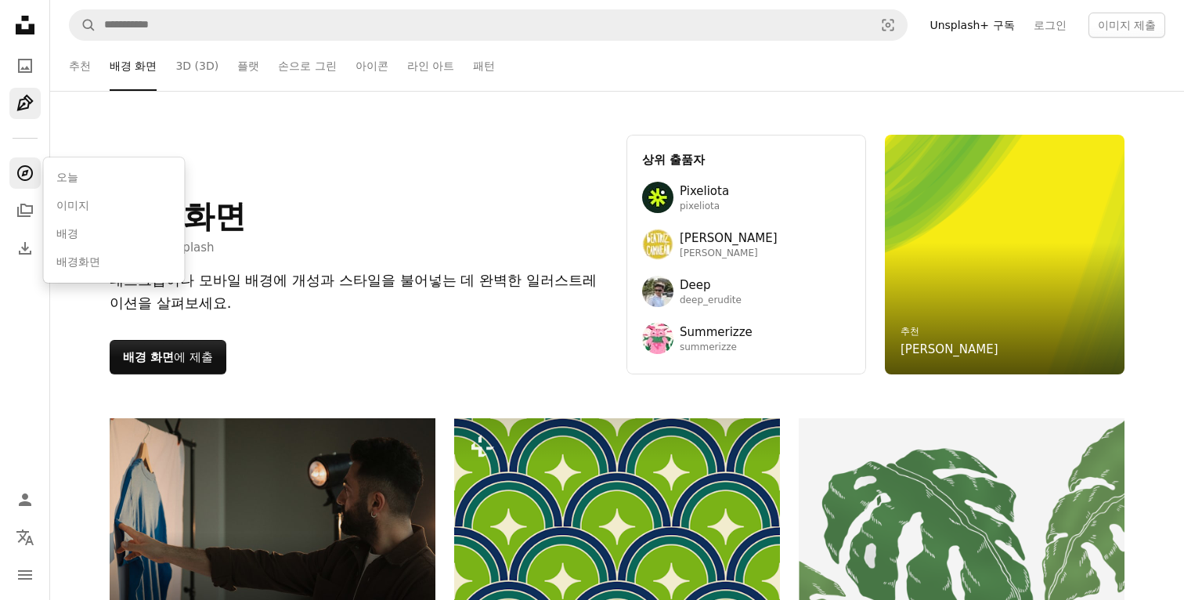
click at [24, 179] on icon "A compass" at bounding box center [25, 173] width 19 height 19
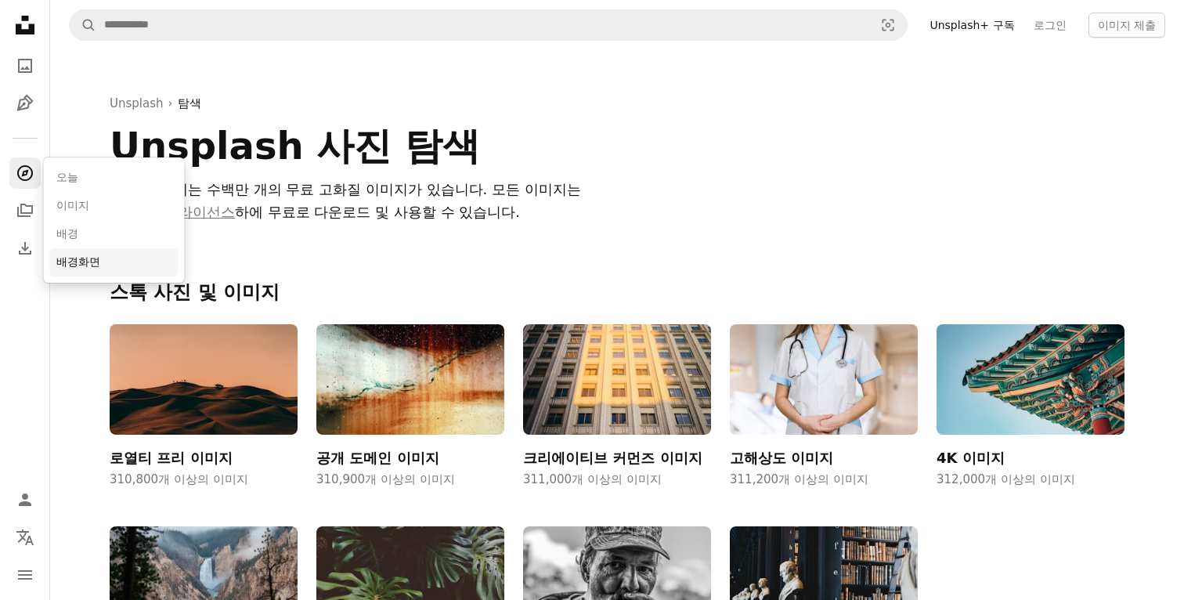
click at [97, 251] on link "배경화면" at bounding box center [114, 262] width 128 height 28
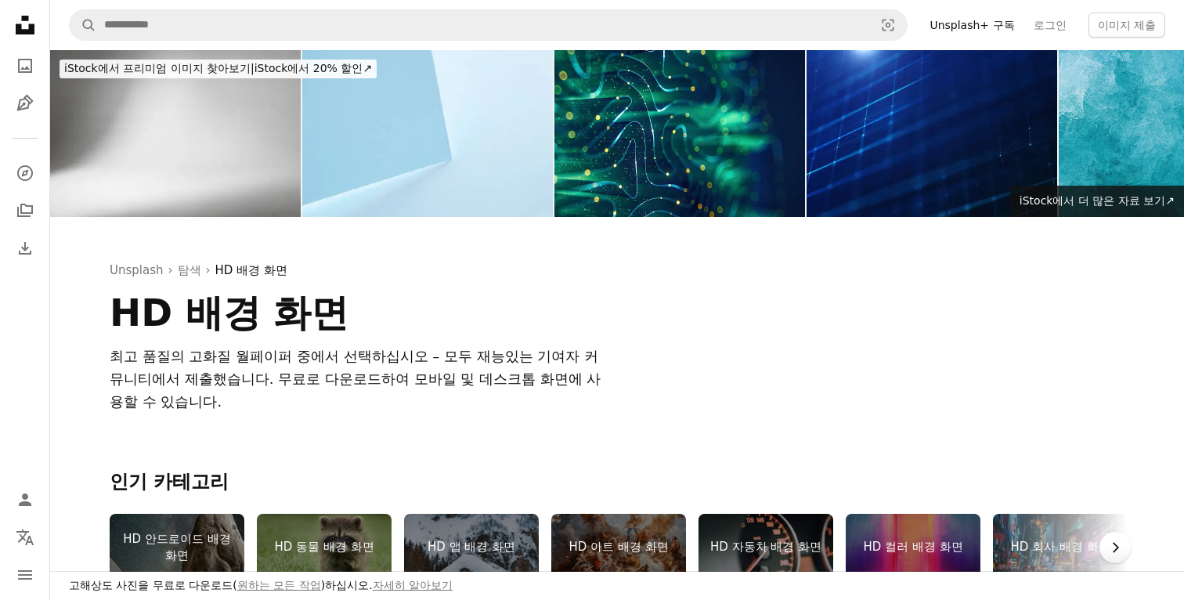
click at [1118, 532] on button "Chevron right" at bounding box center [1115, 547] width 31 height 31
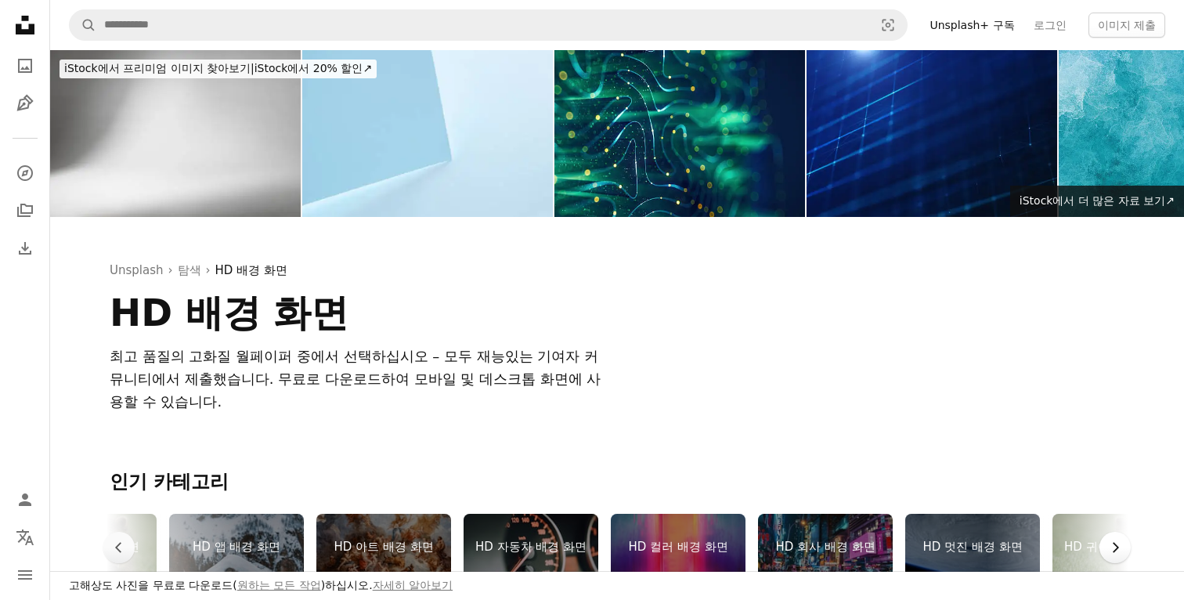
click at [1118, 532] on button "Chevron right" at bounding box center [1115, 547] width 31 height 31
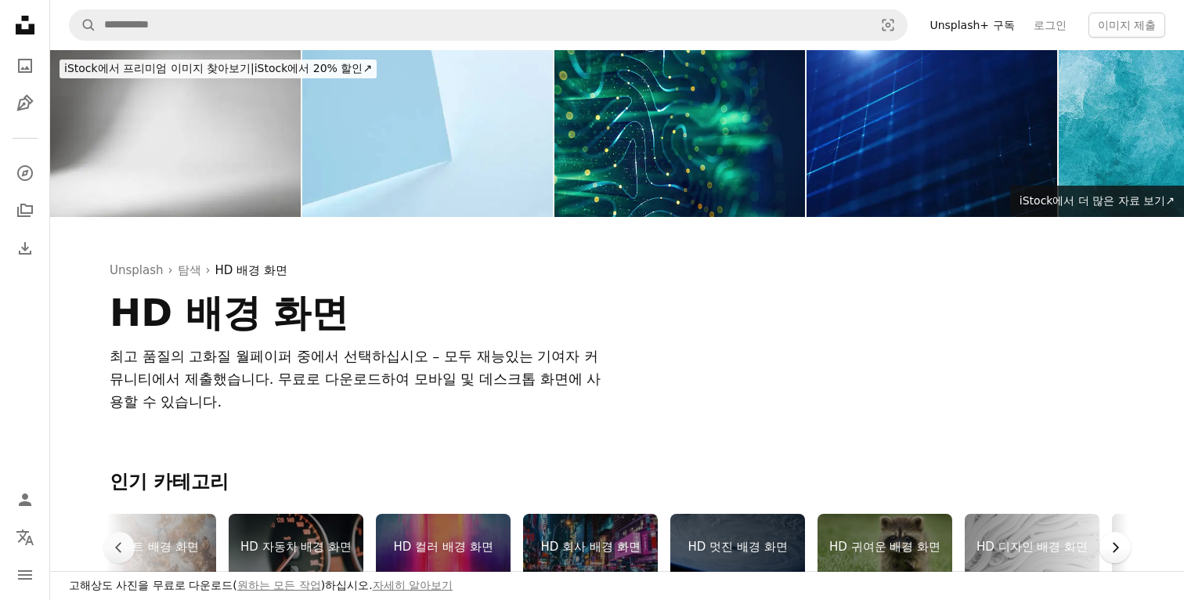
click at [1118, 532] on button "Chevron right" at bounding box center [1115, 547] width 31 height 31
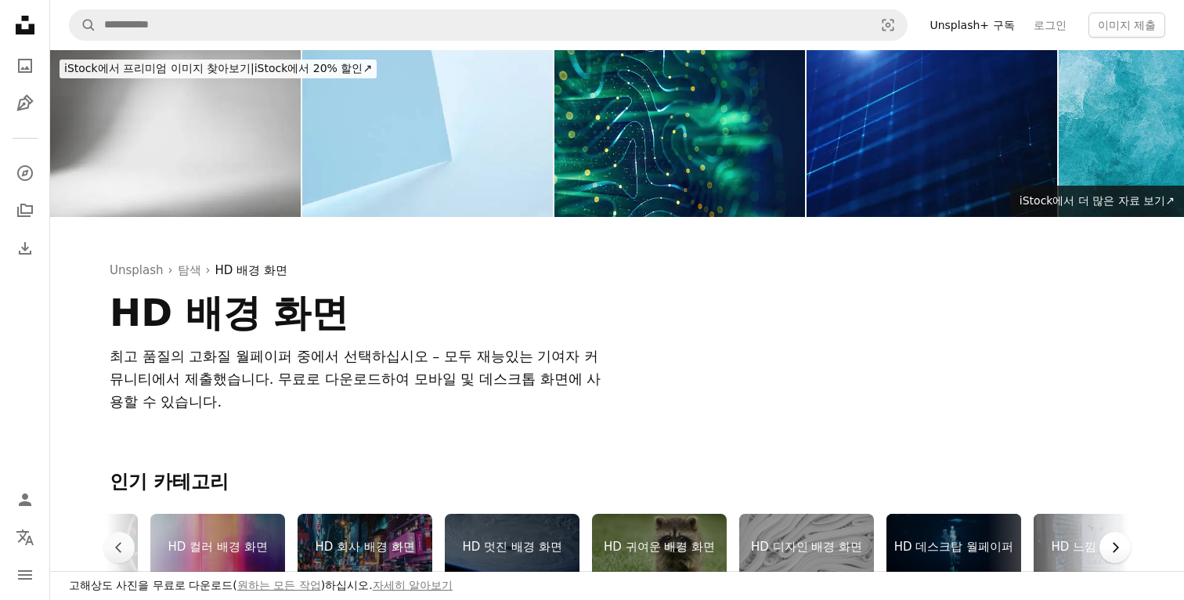
scroll to position [0, 705]
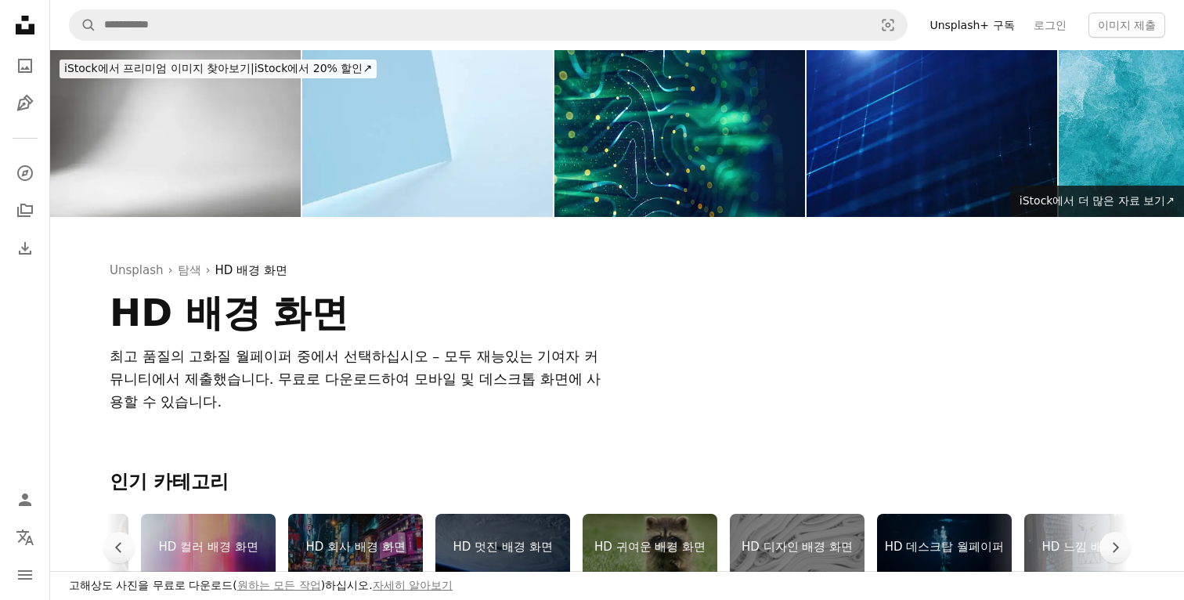
click at [842, 514] on div "HD 디자인 배경 화면" at bounding box center [797, 547] width 135 height 67
